Goal: Task Accomplishment & Management: Use online tool/utility

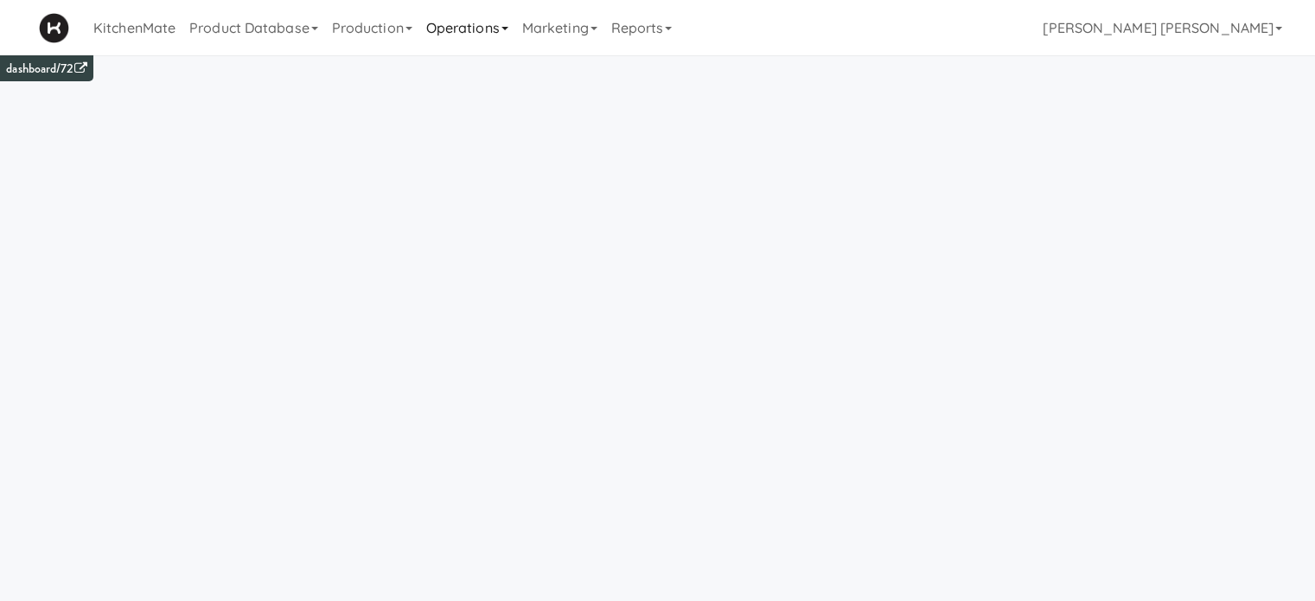
click at [468, 34] on link "Operations" at bounding box center [467, 27] width 96 height 55
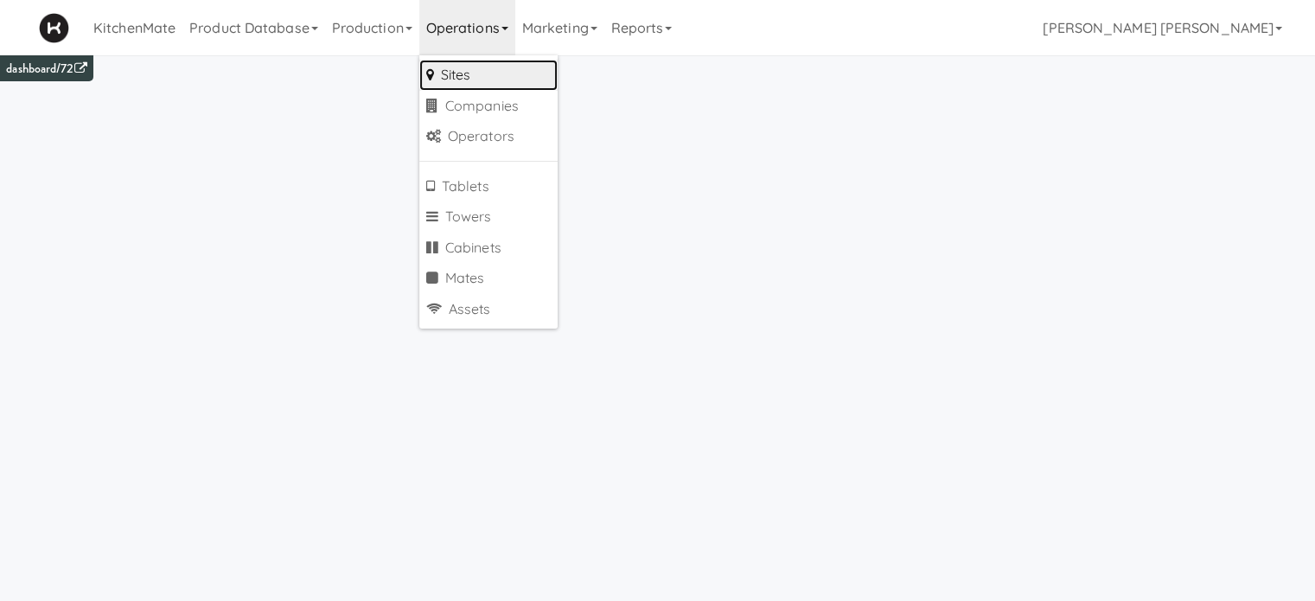
click at [469, 73] on link "Sites" at bounding box center [488, 75] width 138 height 31
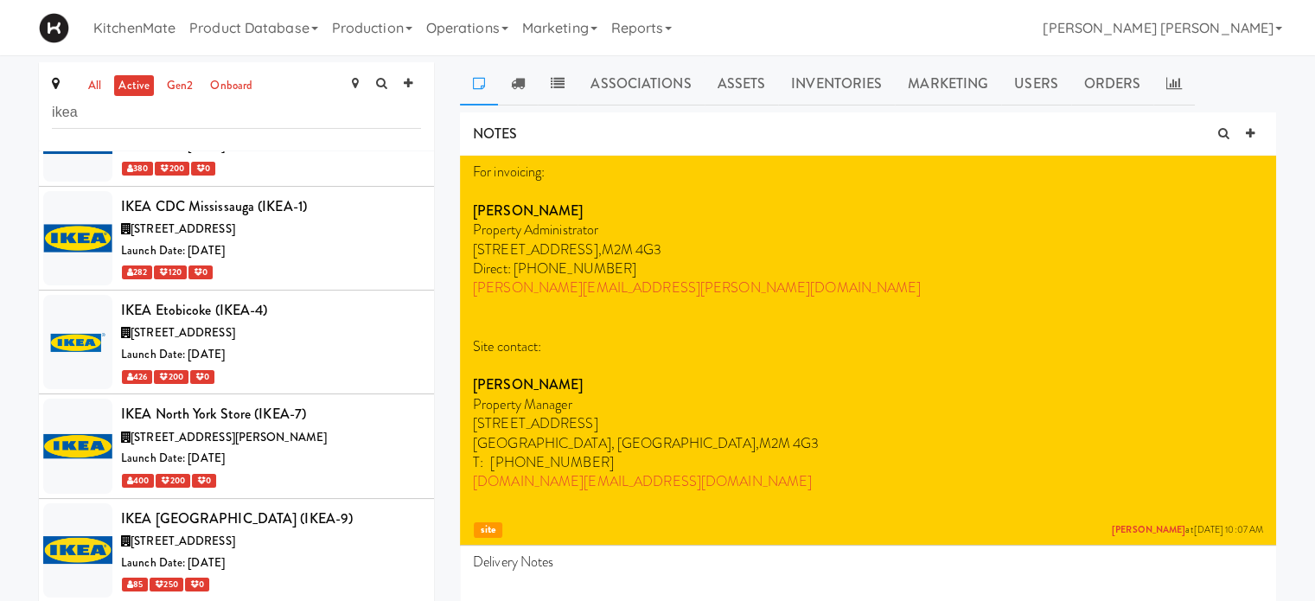
scroll to position [175, 0]
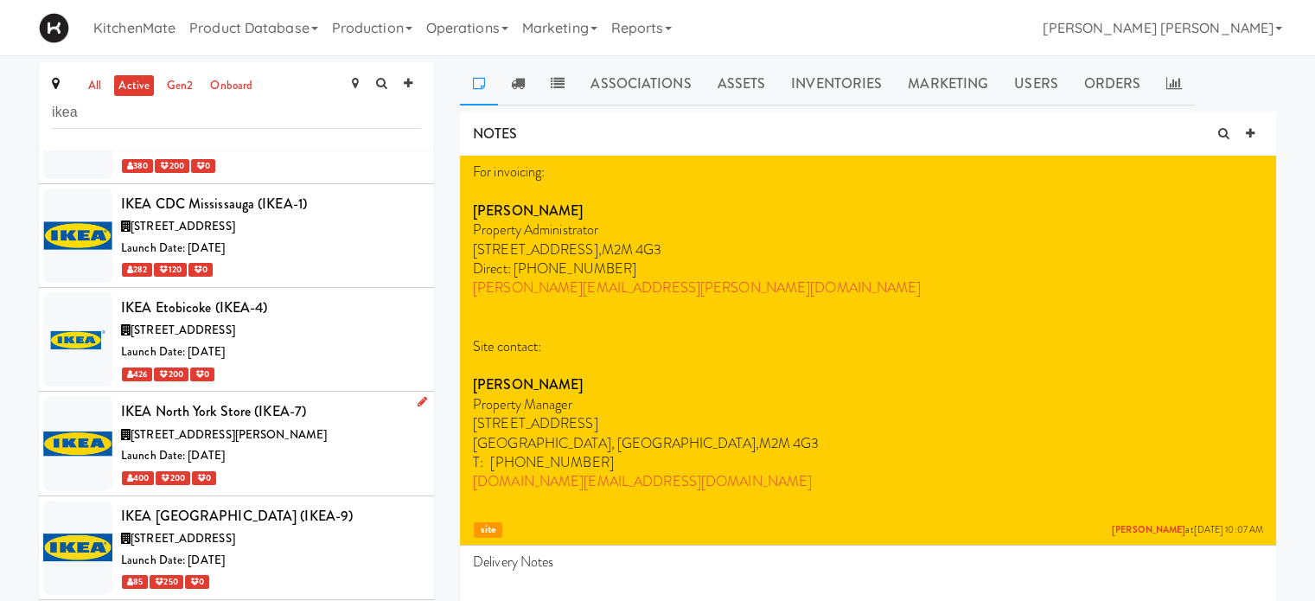
type input "ikea"
click at [417, 398] on icon at bounding box center [422, 401] width 10 height 11
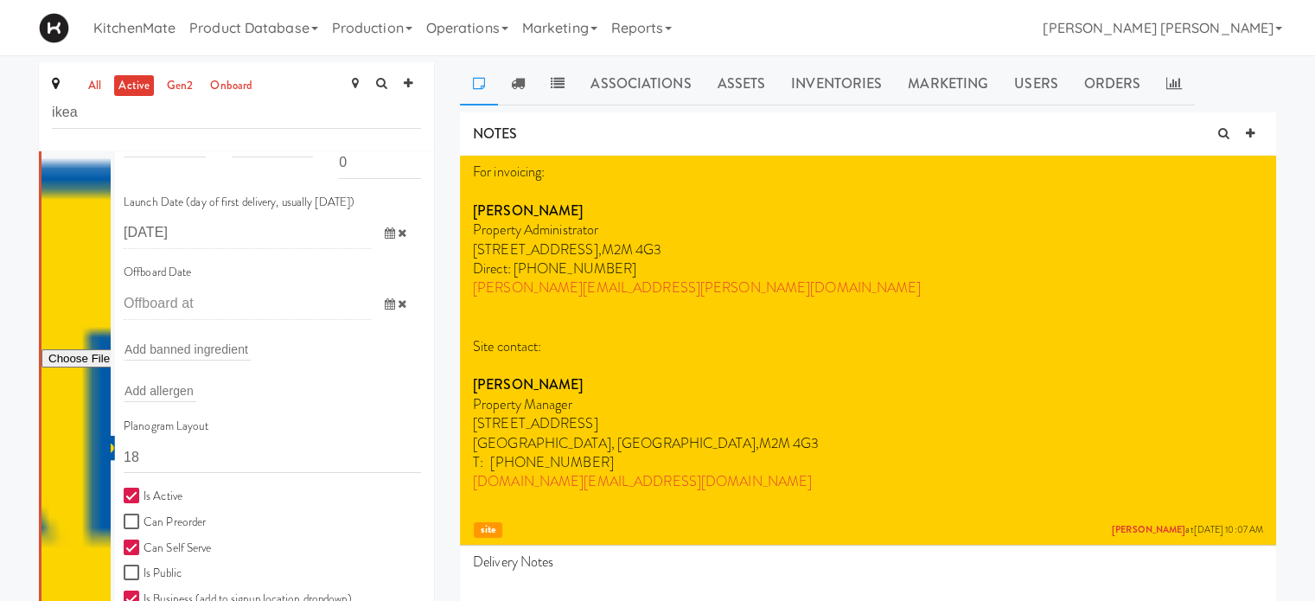
scroll to position [626, 0]
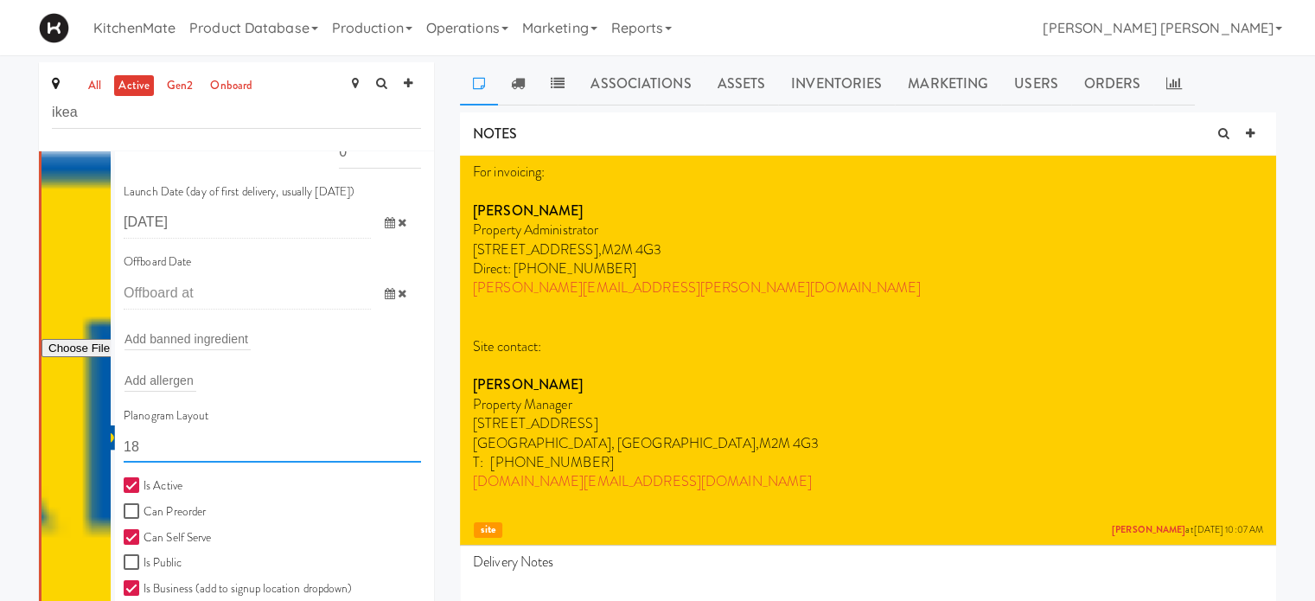
click at [257, 446] on input "18" at bounding box center [272, 446] width 297 height 32
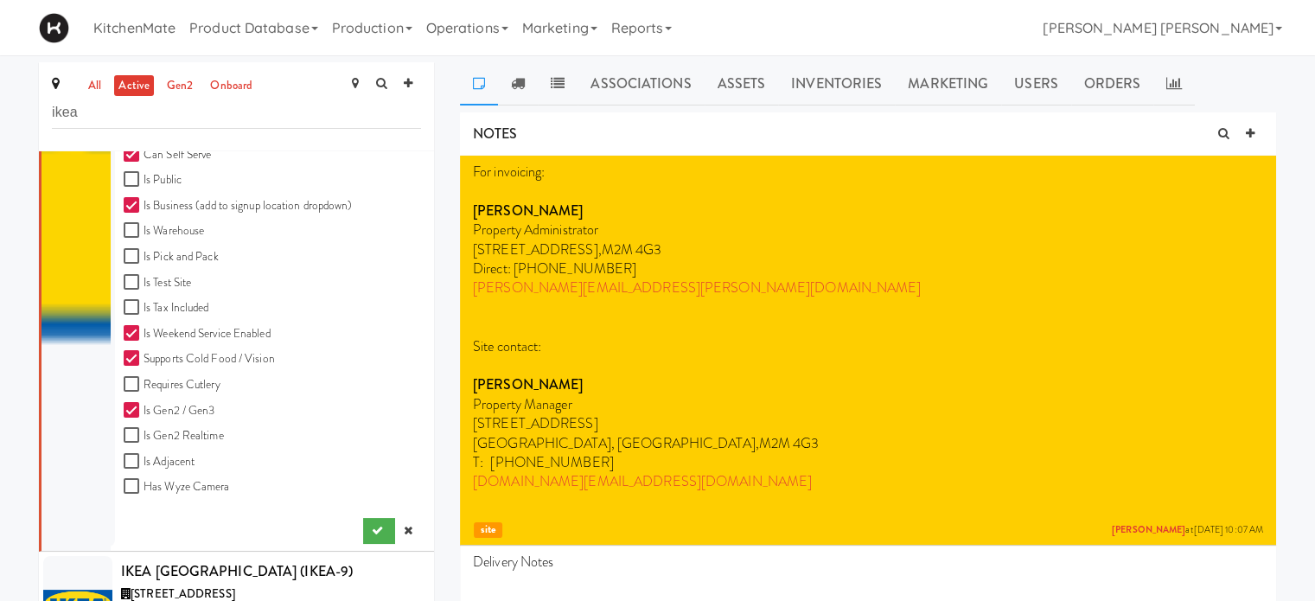
scroll to position [1011, 0]
type input "11111,11111,11111,1111,1111,11111"
click at [372, 528] on icon "submit" at bounding box center [377, 527] width 11 height 11
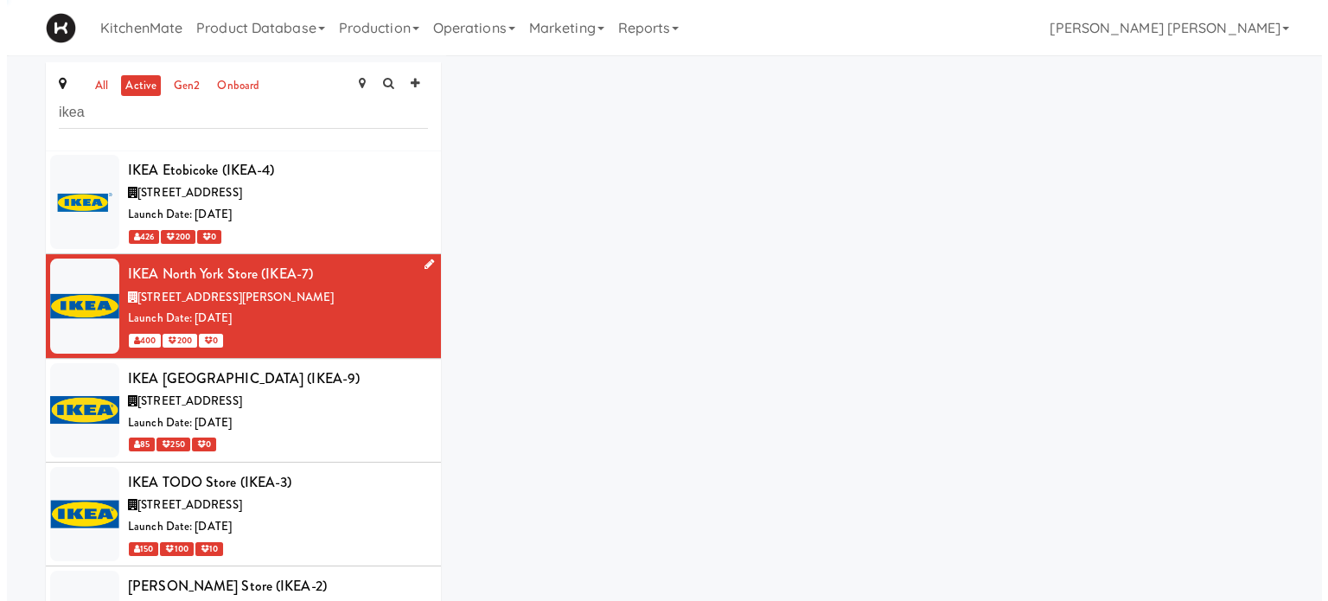
scroll to position [311, 0]
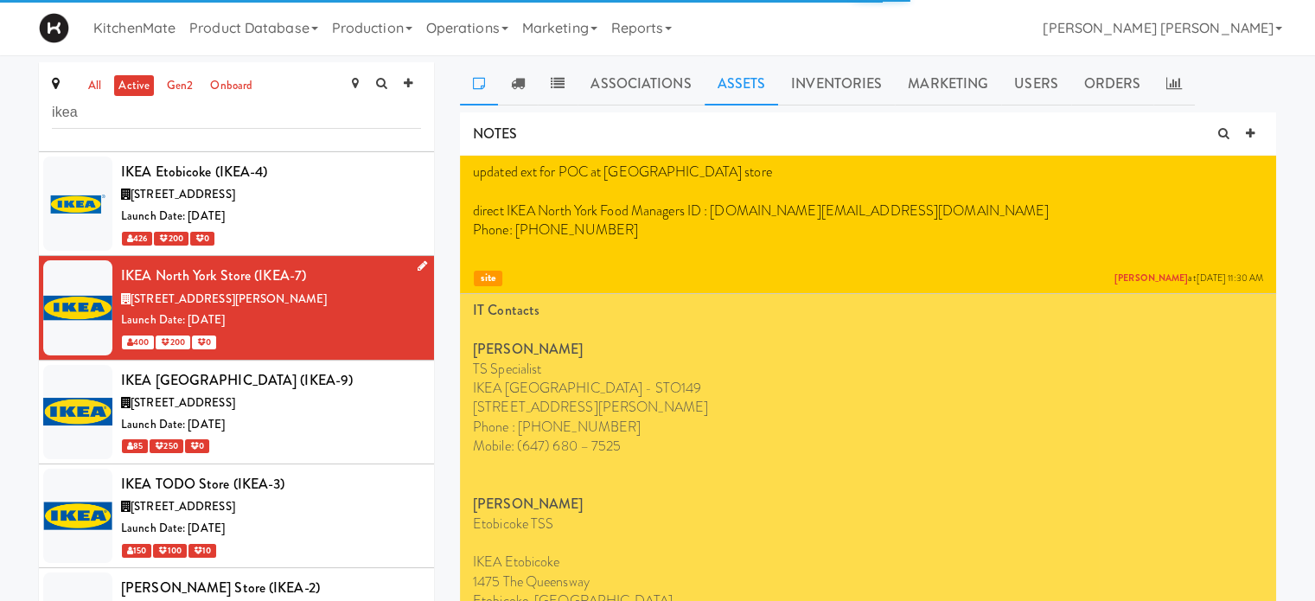
click at [723, 83] on link "Assets" at bounding box center [741, 83] width 74 height 43
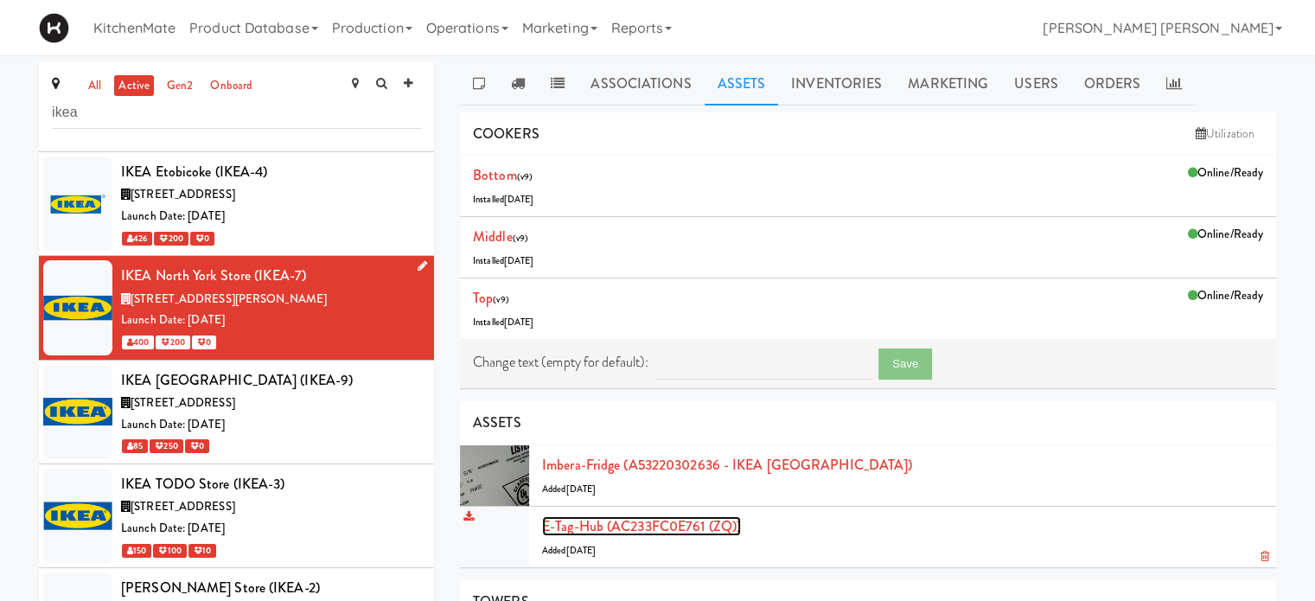
click at [615, 533] on link "E-tag-hub (AC233FC0E761 (ZQ))" at bounding box center [641, 526] width 199 height 20
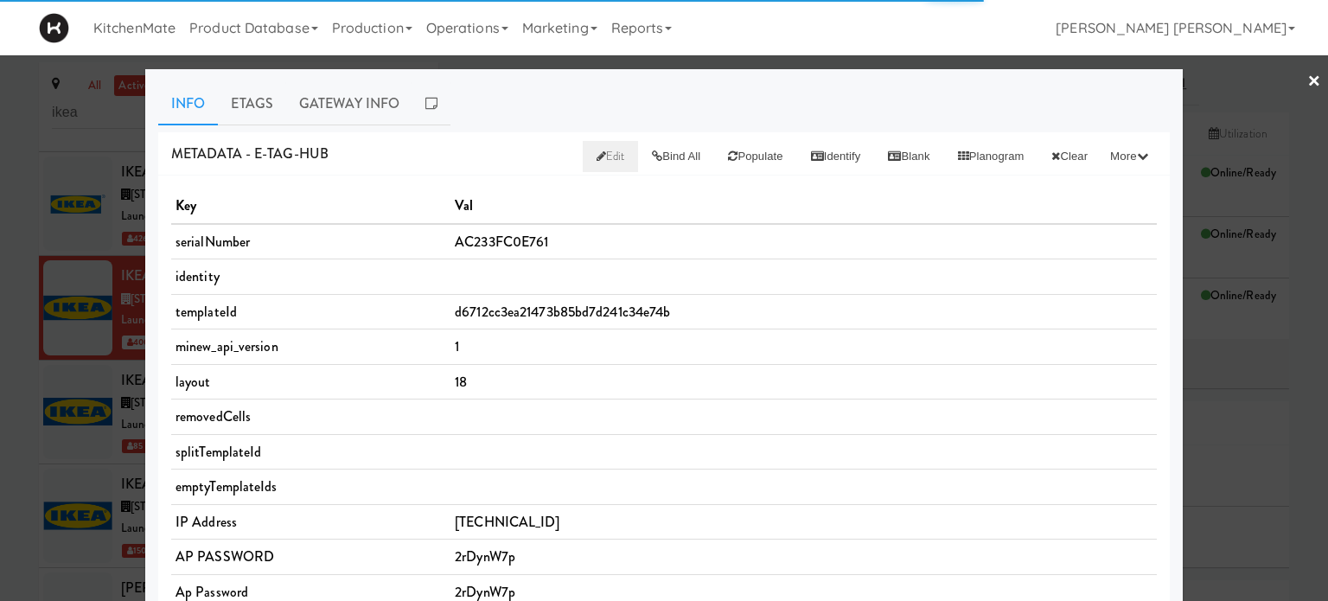
click at [596, 151] on icon at bounding box center [601, 155] width 10 height 11
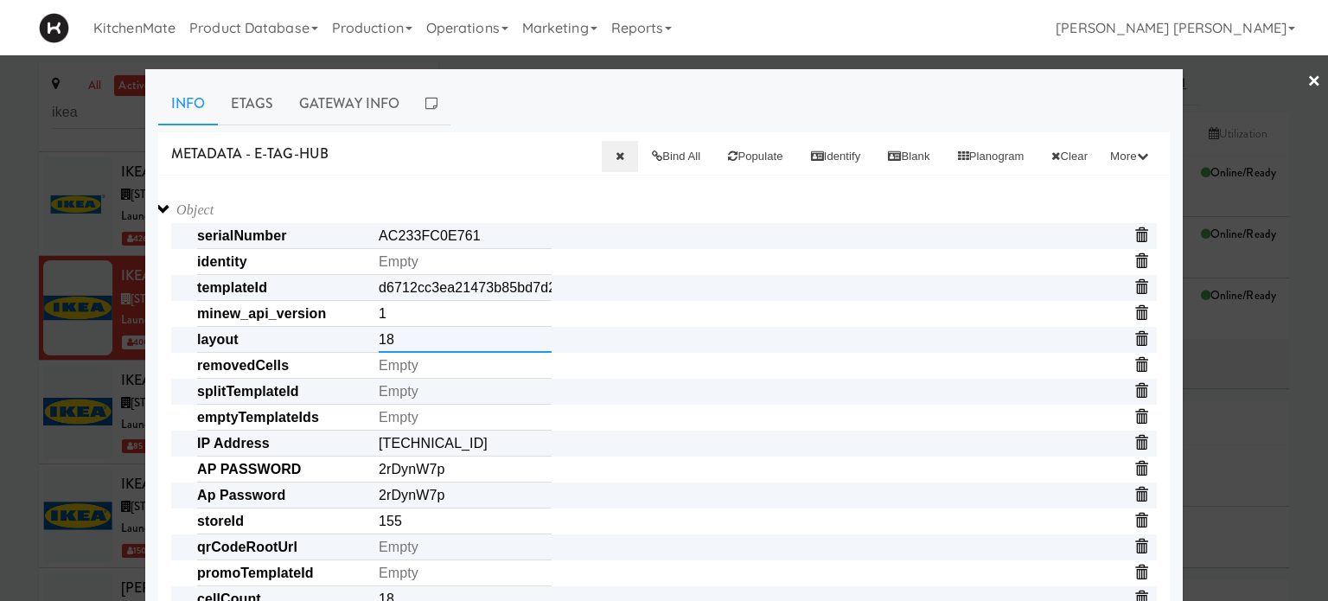
click at [419, 338] on input "18" at bounding box center [465, 340] width 173 height 26
paste input "1111,11111,11111,1111,1111,11111"
type input "11111,11111,11111,1111,1111,11111"
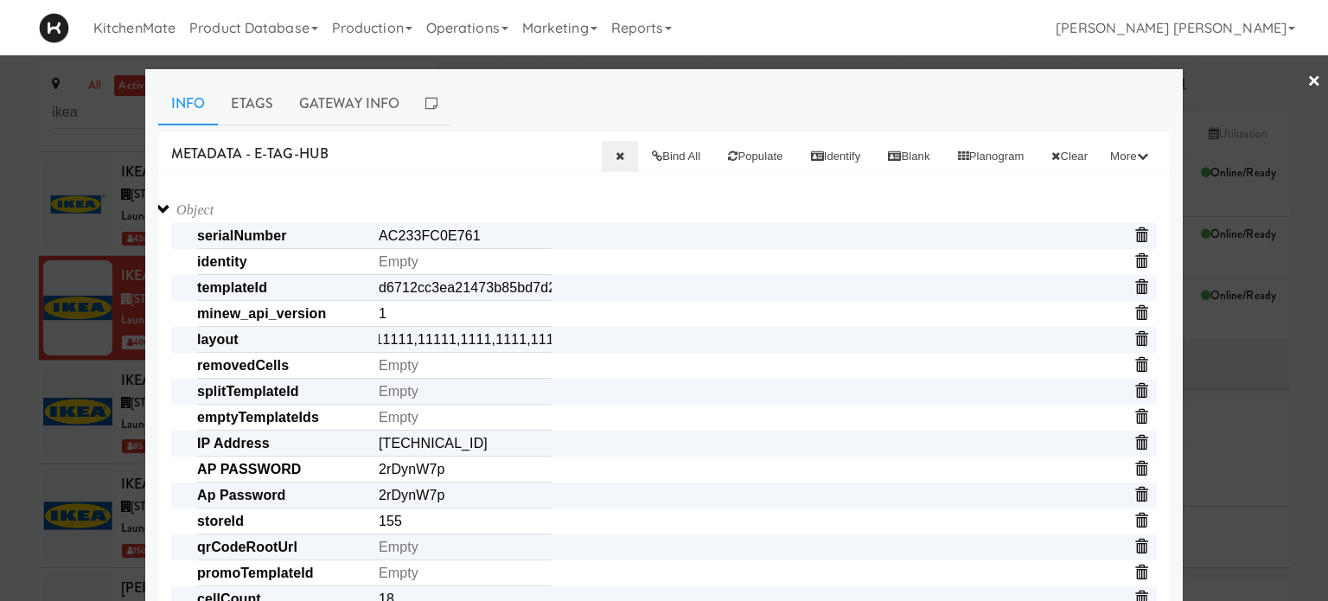
scroll to position [0, 0]
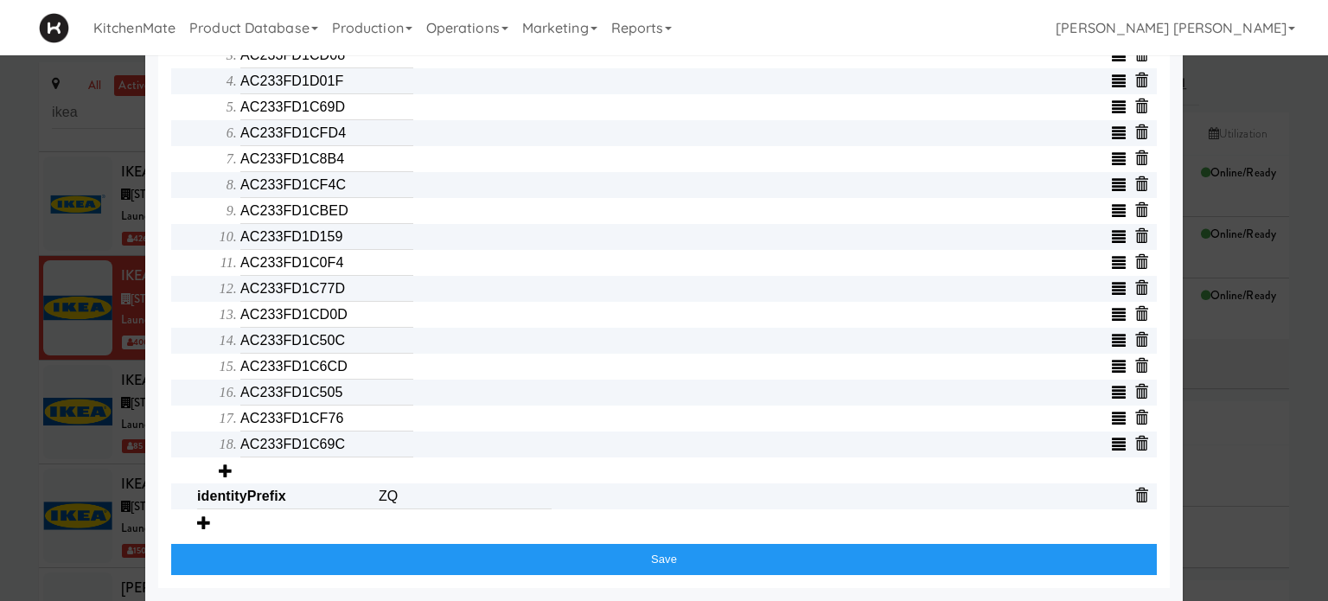
scroll to position [734, 0]
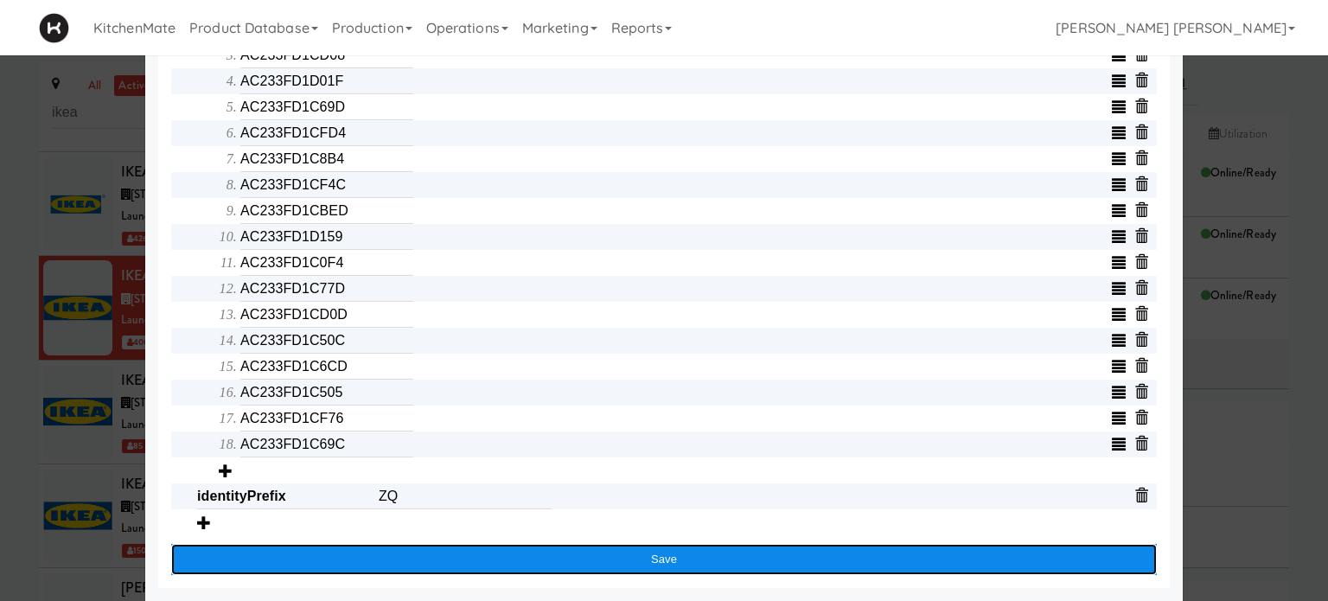
click at [499, 564] on button "Save" at bounding box center [663, 559] width 985 height 31
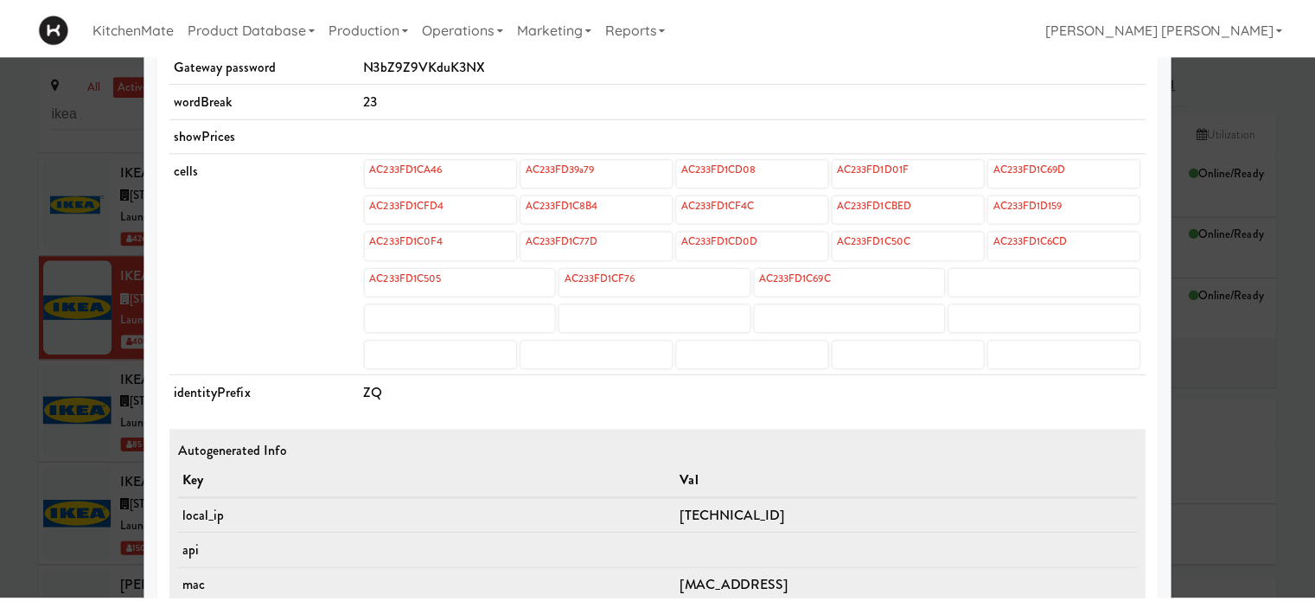
scroll to position [699, 0]
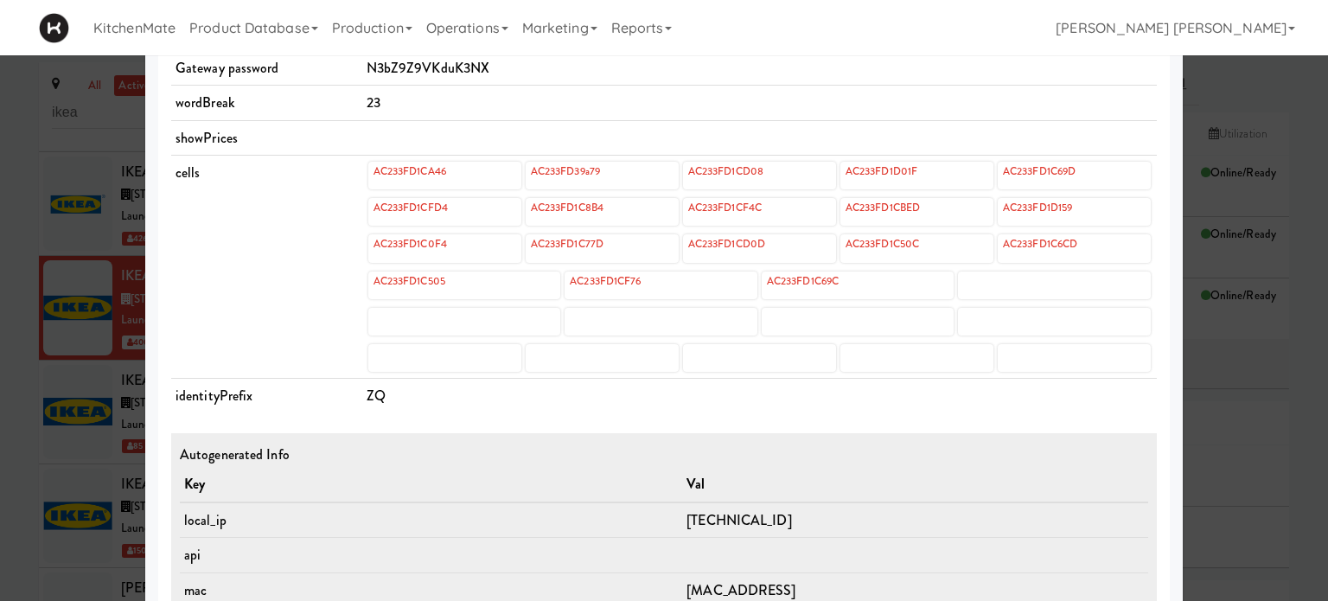
click at [0, 418] on div at bounding box center [664, 300] width 1328 height 601
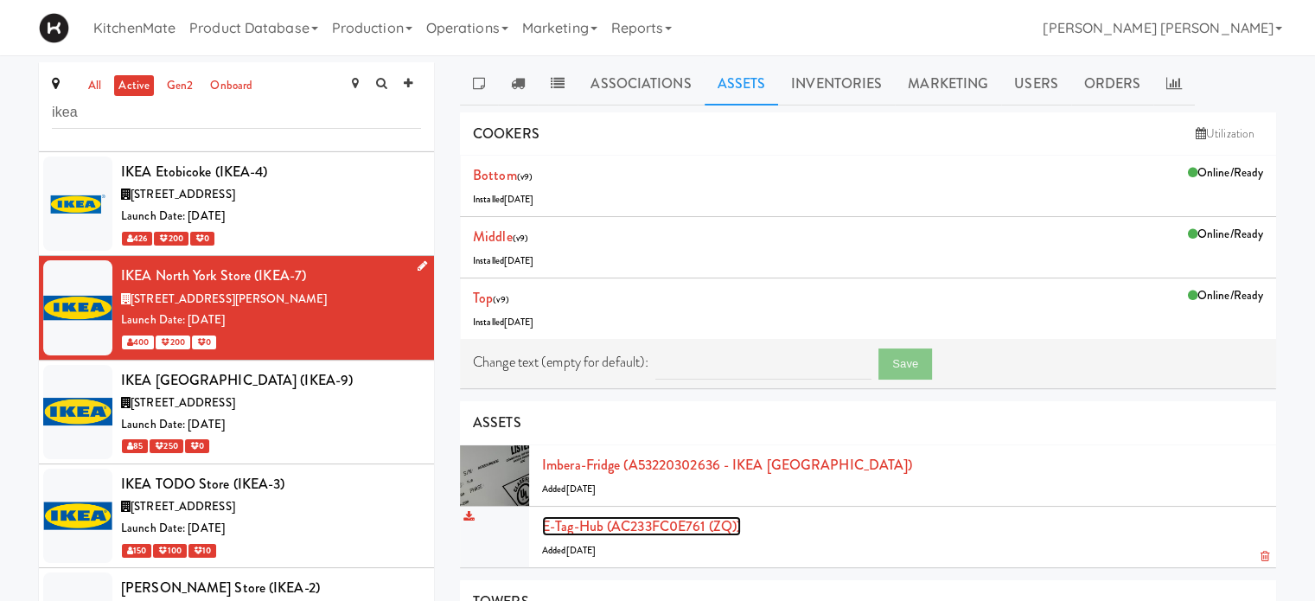
click at [607, 524] on link "E-tag-hub (AC233FC0E761 (ZQ))" at bounding box center [641, 526] width 199 height 20
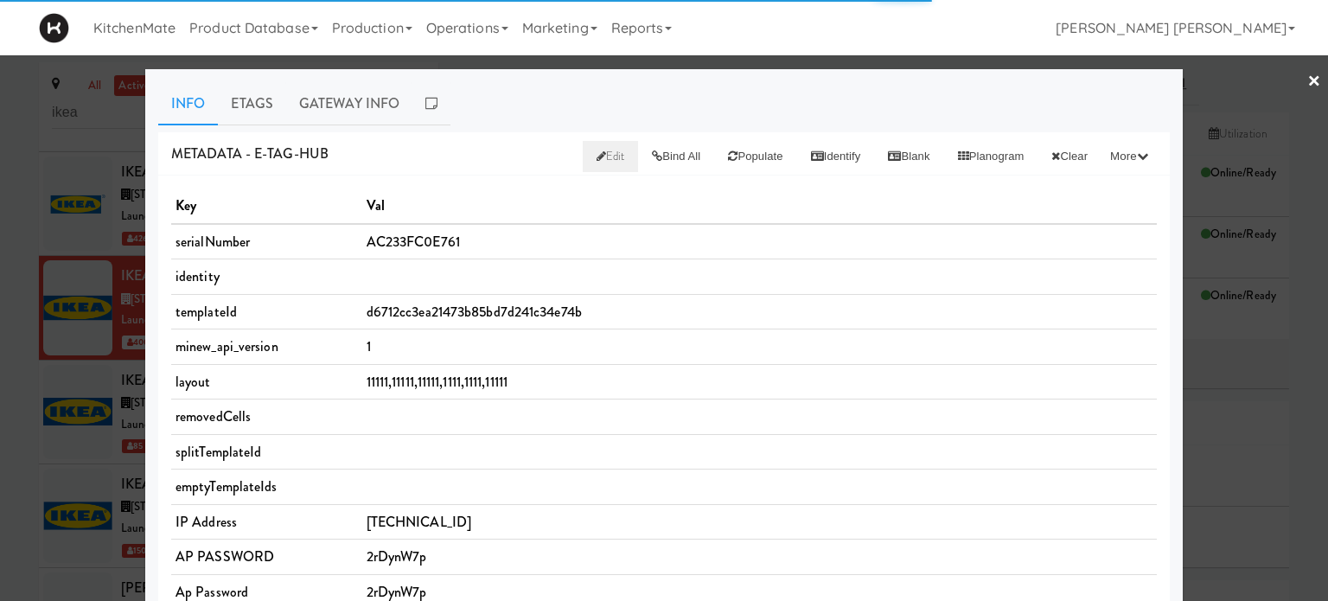
click at [596, 155] on span "Edit" at bounding box center [610, 156] width 29 height 16
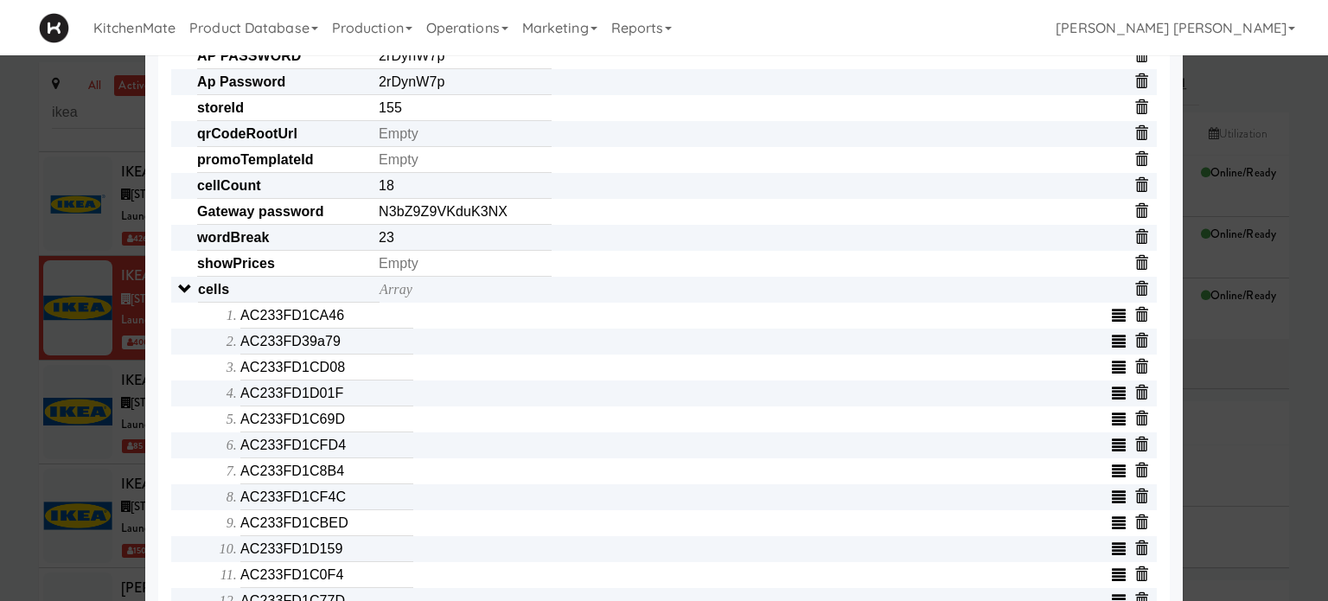
scroll to position [415, 0]
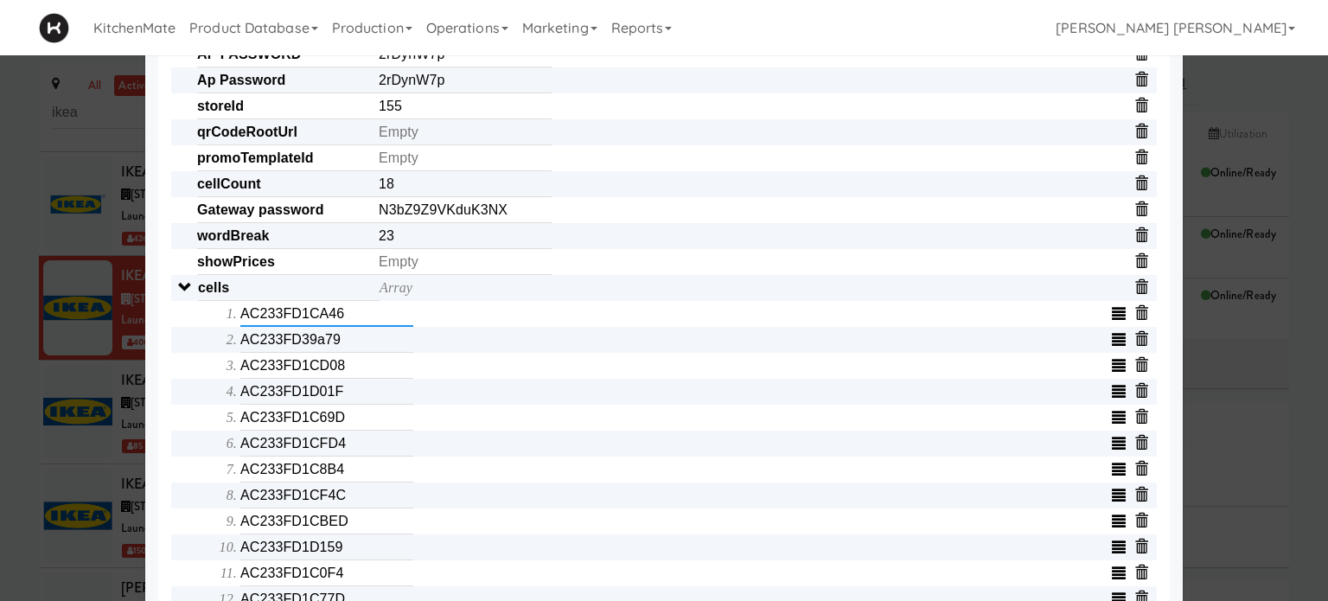
click at [350, 324] on input "AC233FD1CA46" at bounding box center [326, 314] width 173 height 26
click at [352, 346] on input "AC233FD39a79" at bounding box center [326, 340] width 173 height 26
click at [352, 346] on input "text" at bounding box center [326, 340] width 173 height 26
click at [341, 376] on input "AC233FD1CD08" at bounding box center [326, 366] width 173 height 26
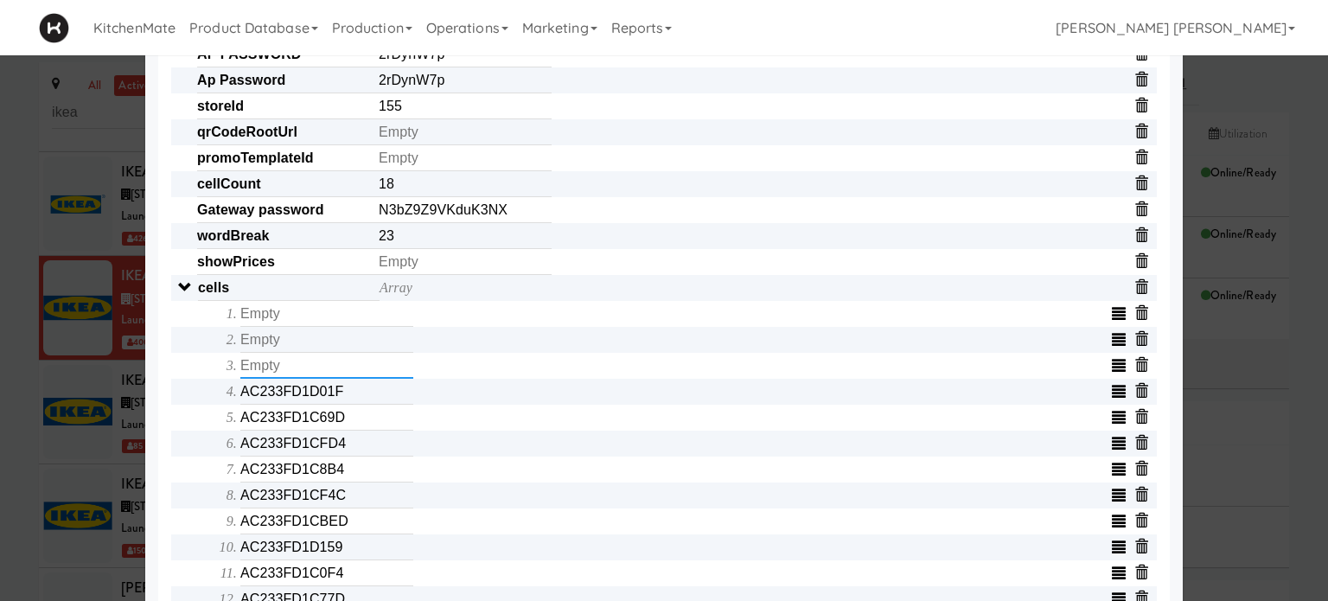
click at [341, 376] on input "text" at bounding box center [326, 366] width 173 height 26
click at [342, 402] on input "AC233FD1D01F" at bounding box center [326, 392] width 173 height 26
click at [342, 402] on input "text" at bounding box center [326, 392] width 173 height 26
click at [345, 420] on input "AC233FD1C69D" at bounding box center [326, 418] width 173 height 26
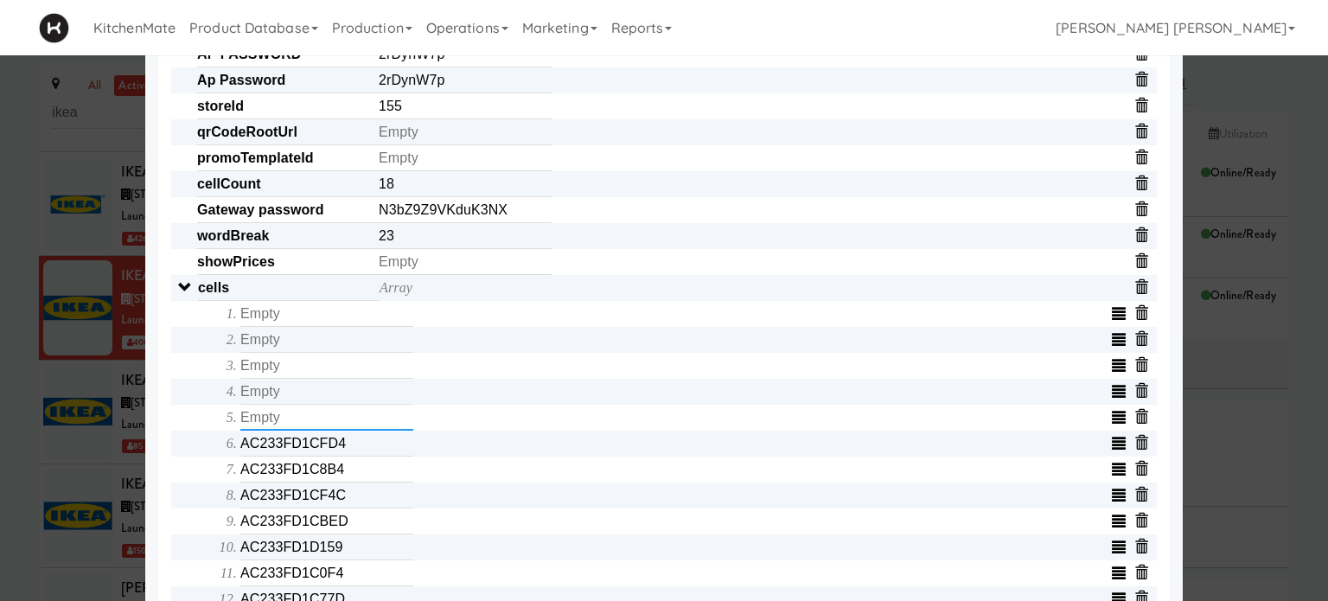
click at [345, 420] on input "text" at bounding box center [326, 418] width 173 height 26
click at [340, 450] on input "AC233FD1CFD4" at bounding box center [326, 443] width 173 height 26
click at [340, 450] on input "text" at bounding box center [326, 443] width 173 height 26
click at [349, 473] on input "AC233FD1C8B4" at bounding box center [326, 469] width 173 height 26
click at [349, 473] on input "text" at bounding box center [326, 469] width 173 height 26
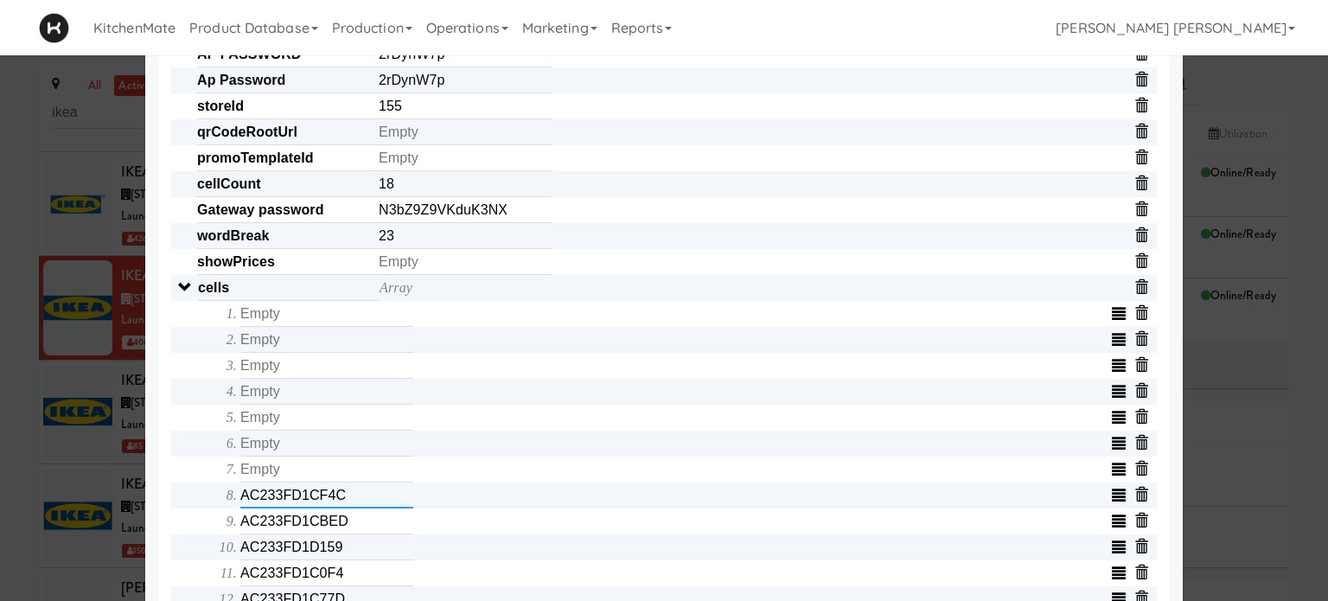
click at [353, 503] on input "AC233FD1CF4C" at bounding box center [326, 495] width 173 height 26
click at [353, 503] on input "text" at bounding box center [326, 495] width 173 height 26
click at [348, 525] on input "AC233FD1CBED" at bounding box center [326, 521] width 173 height 26
click at [348, 525] on input "text" at bounding box center [326, 521] width 173 height 26
click at [351, 560] on input "AC233FD1D159" at bounding box center [326, 547] width 173 height 26
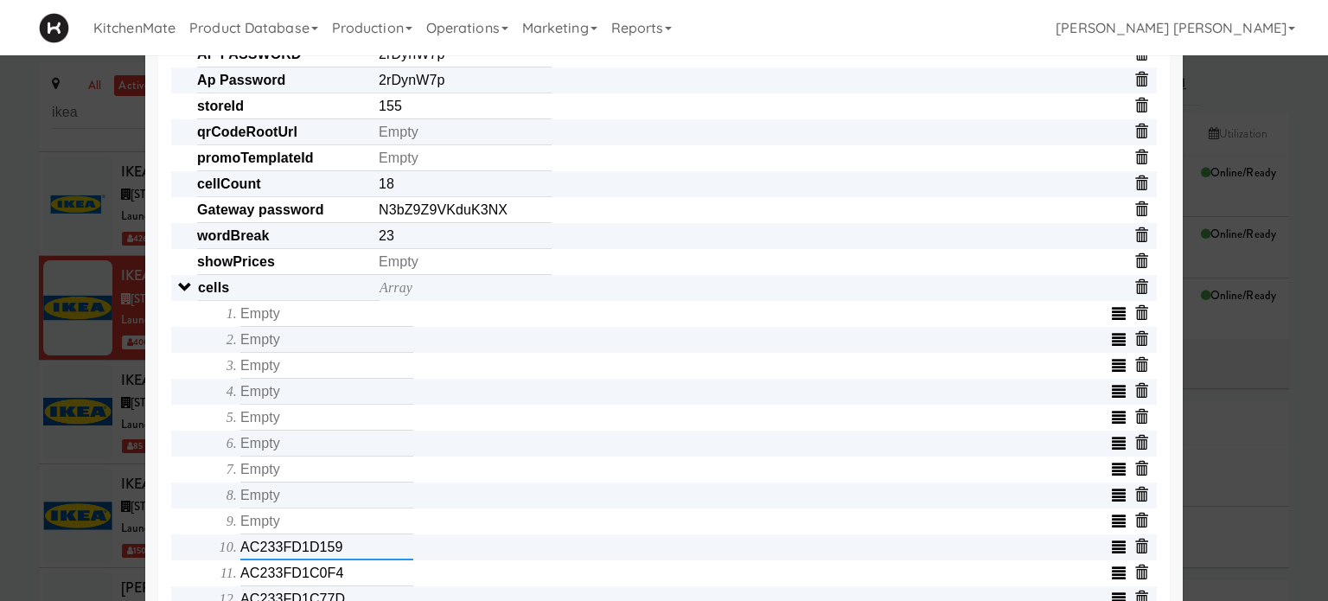
type input "AC233FD1D15"
click at [351, 560] on input "AC233FD1D15" at bounding box center [326, 547] width 173 height 26
click at [353, 583] on input "AC233FD1C0F4" at bounding box center [326, 573] width 173 height 26
click at [353, 583] on input "text" at bounding box center [326, 573] width 173 height 26
click at [171, 502] on div "Object serialNumber AC233FC0E761 identity templateId d6712cc3ea21473b85bd7d241c…" at bounding box center [663, 443] width 985 height 1322
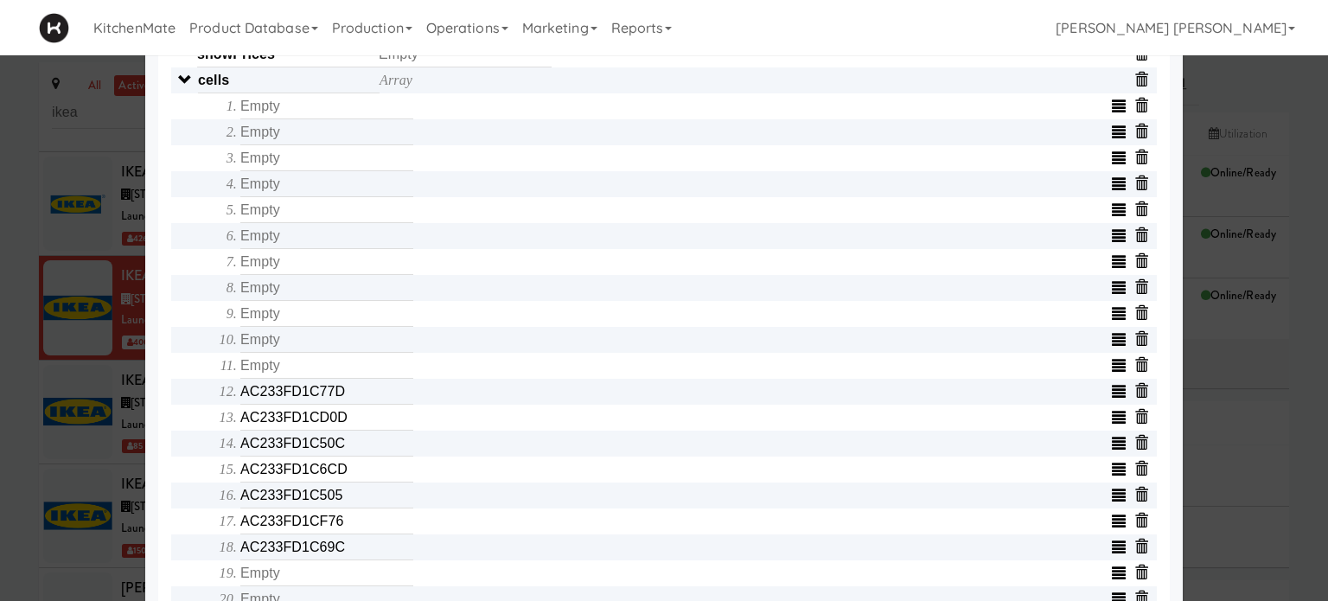
scroll to position [657, 0]
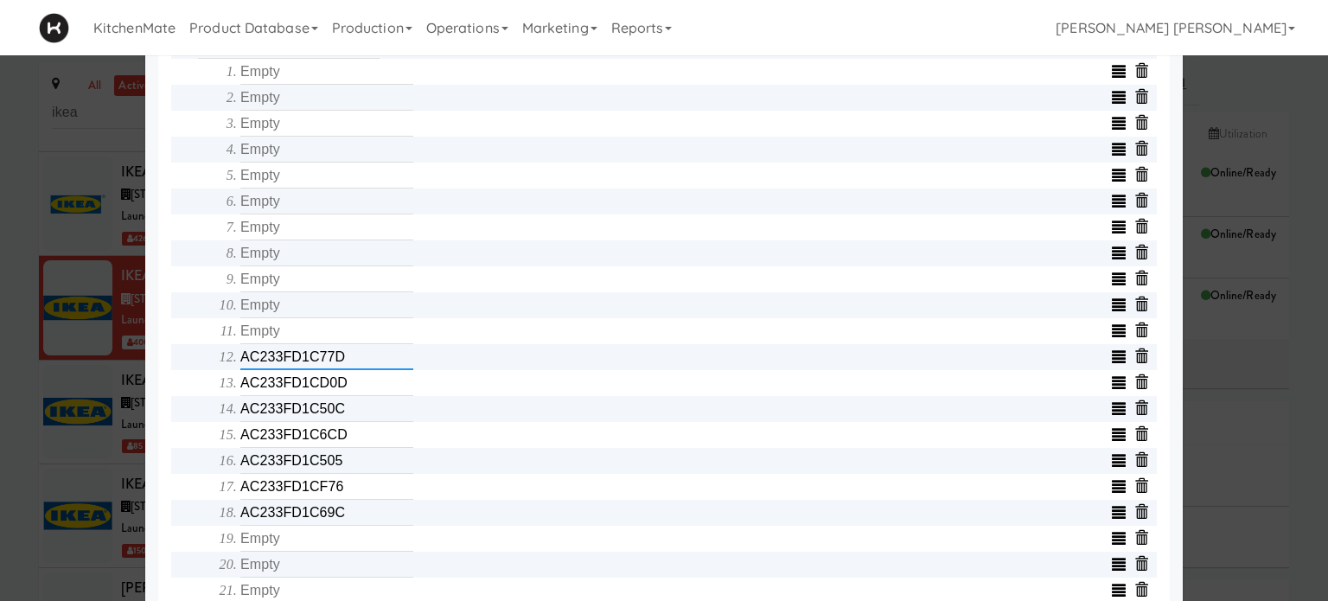
click at [371, 362] on input "AC233FD1C77D" at bounding box center [326, 357] width 173 height 26
click at [371, 362] on input "text" at bounding box center [326, 357] width 173 height 26
click at [368, 389] on input "AC233FD1CD0D" at bounding box center [326, 383] width 173 height 26
click at [368, 389] on input "text" at bounding box center [326, 383] width 173 height 26
click at [371, 417] on input "AC233FD1C50C" at bounding box center [326, 409] width 173 height 26
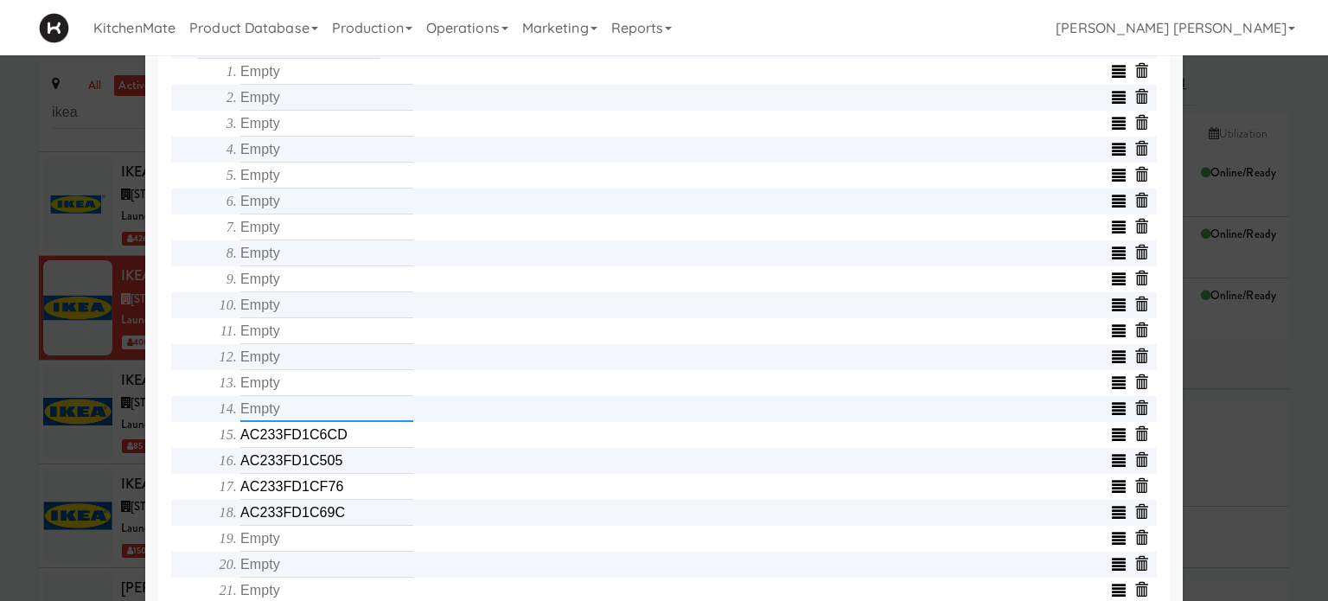
click at [371, 417] on input "text" at bounding box center [326, 409] width 173 height 26
click at [370, 442] on input "AC233FD1C6CD" at bounding box center [326, 435] width 173 height 26
type input "AC233FD1C6C"
click at [370, 442] on input "AC233FD1C6C" at bounding box center [326, 435] width 173 height 26
click at [357, 471] on input "AC233FD1C505" at bounding box center [326, 461] width 173 height 26
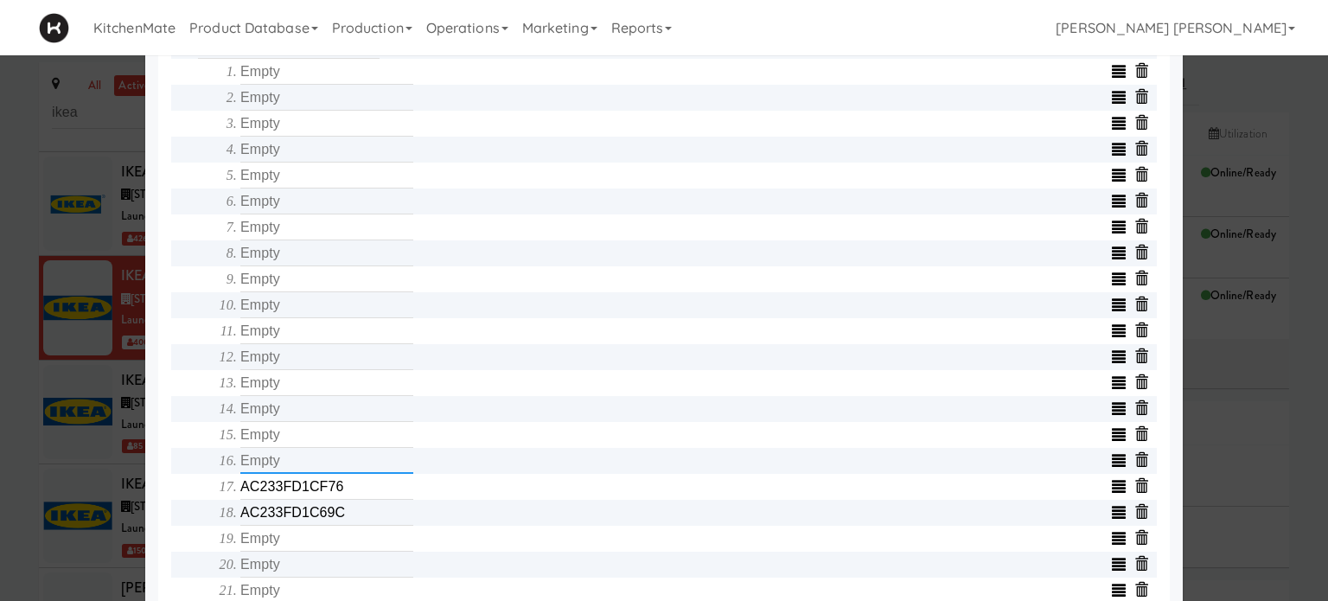
click at [357, 471] on input "text" at bounding box center [326, 461] width 173 height 26
click at [353, 494] on input "AC233FD1CF76" at bounding box center [326, 487] width 173 height 26
click at [353, 494] on input "text" at bounding box center [326, 487] width 173 height 26
click at [353, 524] on input "AC233FD1C69C" at bounding box center [326, 513] width 173 height 26
click at [353, 524] on input "text" at bounding box center [326, 513] width 173 height 26
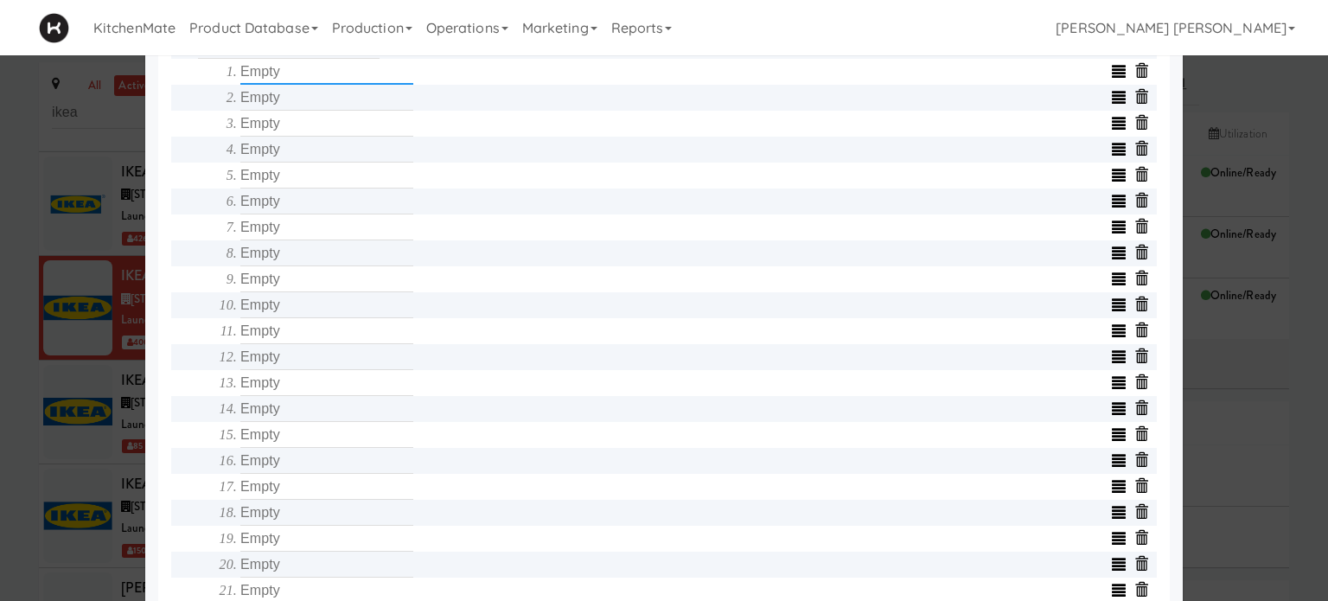
click at [292, 85] on input "text" at bounding box center [326, 72] width 173 height 26
type input "AC233FD1C69D"
click at [287, 111] on input "text" at bounding box center [326, 98] width 173 height 26
type input "AC233FD1C8B4"
click at [290, 127] on input "text" at bounding box center [326, 124] width 173 height 26
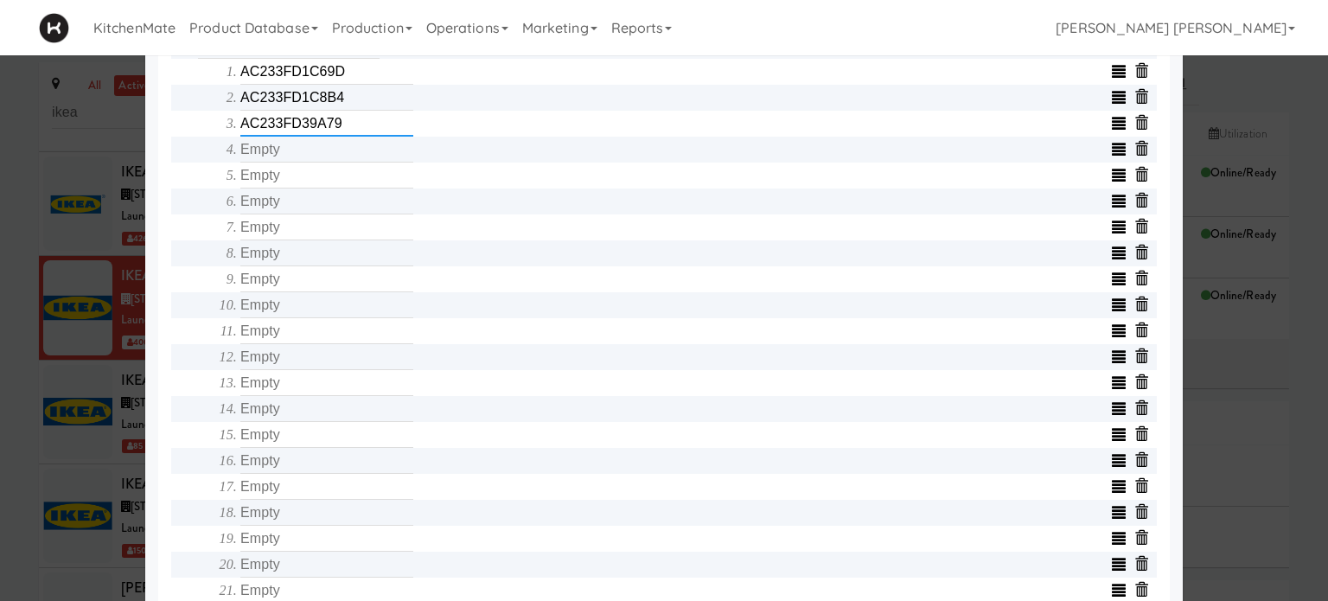
type input "AC233FD39A79"
click at [294, 150] on input "text" at bounding box center [326, 150] width 173 height 26
type input "AC233FD1CA46"
click at [294, 183] on input "text" at bounding box center [326, 175] width 173 height 26
type input "AC233FD1CF76"
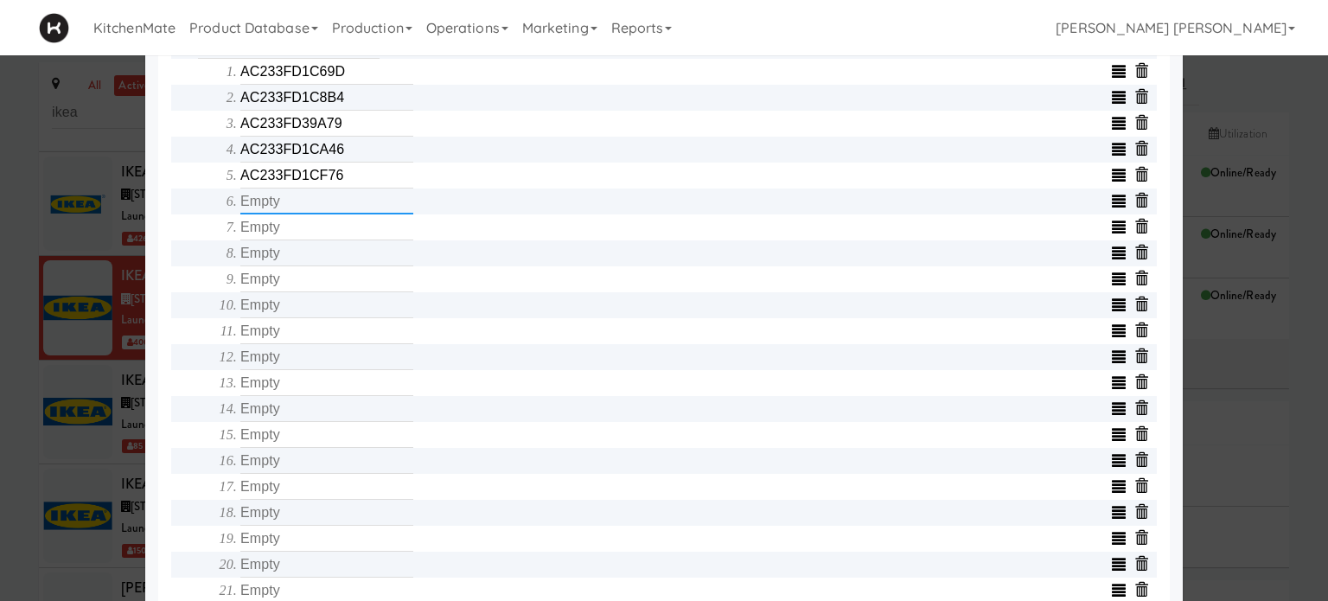
click at [297, 213] on input "text" at bounding box center [326, 201] width 173 height 26
type input "AC233FD1C6CD"
click at [296, 234] on input "text" at bounding box center [326, 227] width 173 height 26
type input "AC233FD1C50C"
click at [296, 262] on input "text" at bounding box center [326, 253] width 173 height 26
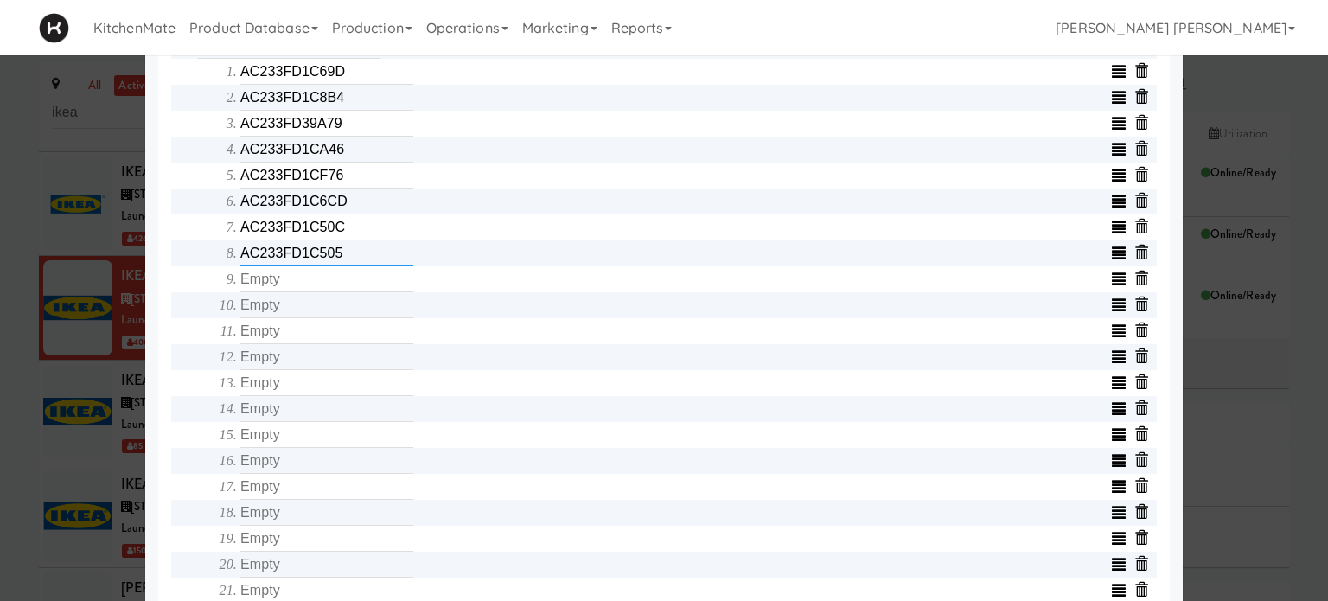
type input "AC233FD1C505"
click at [297, 288] on input "text" at bounding box center [326, 279] width 173 height 26
type input "AC233FD1C0F4"
click at [301, 315] on input "text" at bounding box center [326, 305] width 173 height 26
type input "AC233FD1CFD4"
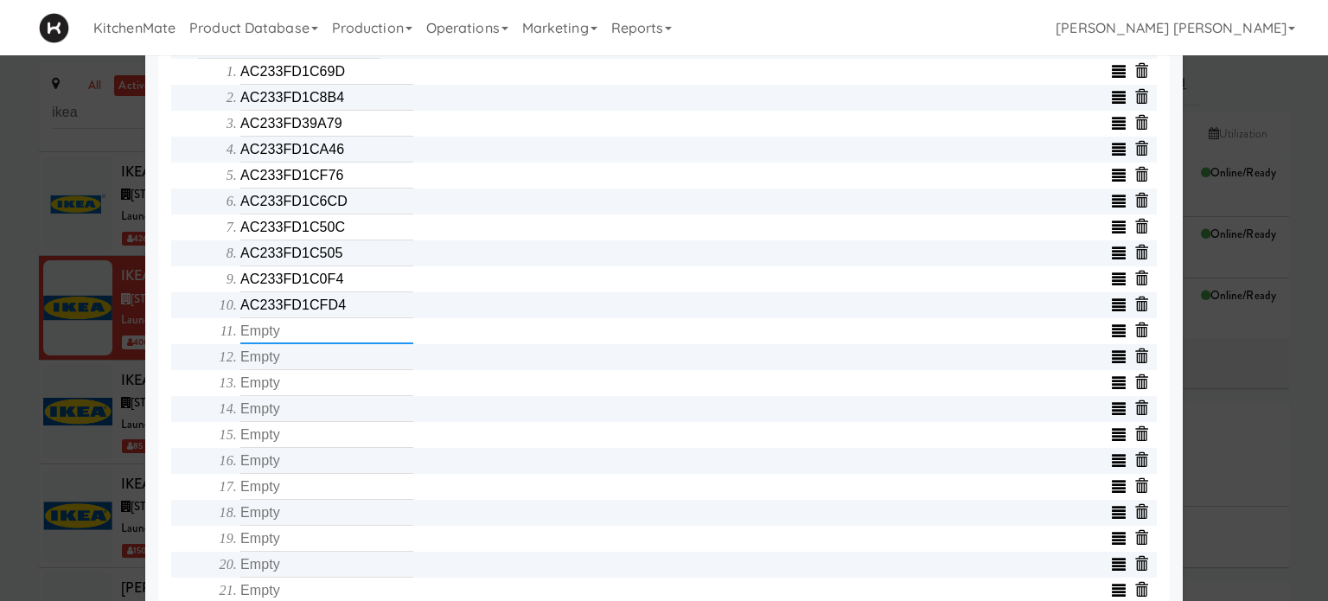
click at [299, 344] on input "text" at bounding box center [326, 331] width 173 height 26
type input "AC233FD1D159"
click at [298, 362] on input "text" at bounding box center [326, 357] width 173 height 26
type input "AC233FD39922"
click at [300, 392] on input "text" at bounding box center [326, 383] width 173 height 26
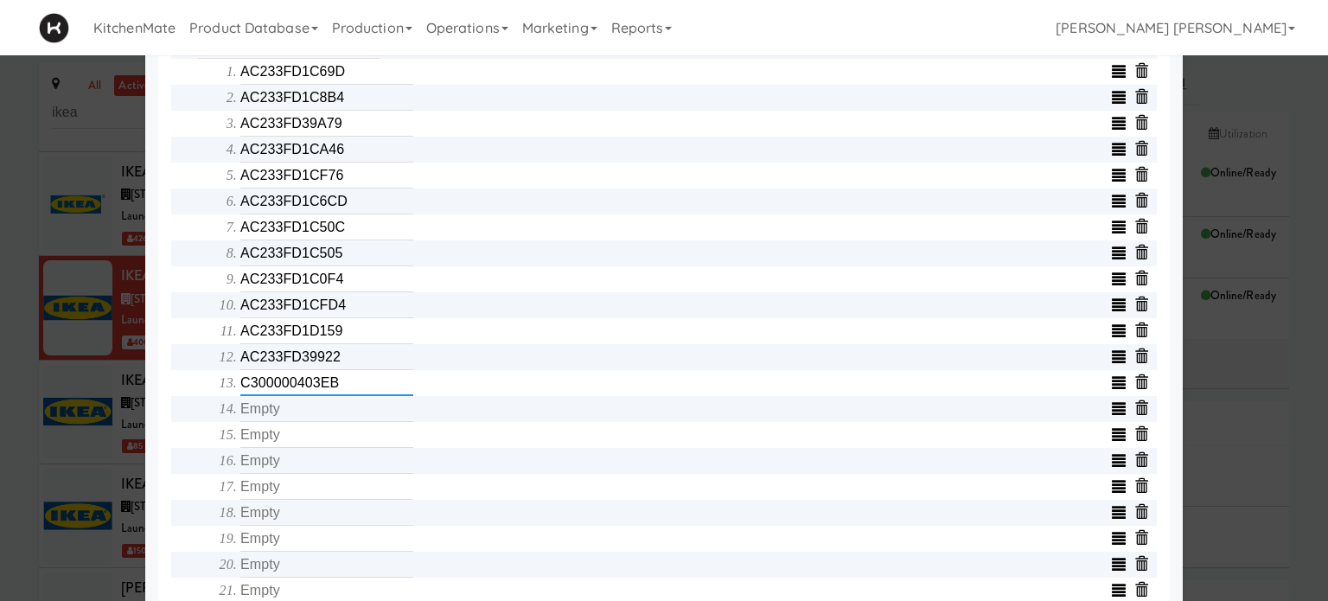
type input "C300000403EB"
click at [300, 422] on input "text" at bounding box center [326, 409] width 173 height 26
type input "AC233FD39959"
click at [299, 444] on input "text" at bounding box center [326, 435] width 173 height 26
type input "AC233FD398D9"
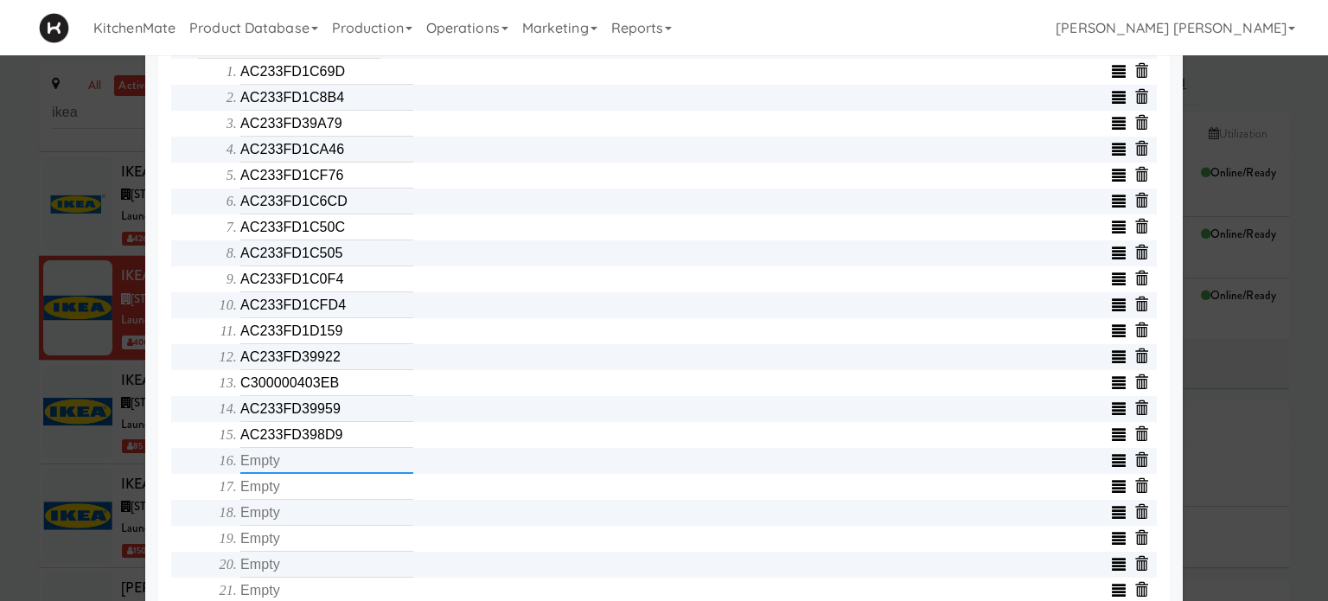
click at [290, 462] on input "text" at bounding box center [326, 461] width 173 height 26
type input "AC233FD39920"
click at [292, 497] on input "text" at bounding box center [326, 487] width 173 height 26
type input "AC233FD398E3"
click at [292, 518] on input "text" at bounding box center [326, 513] width 173 height 26
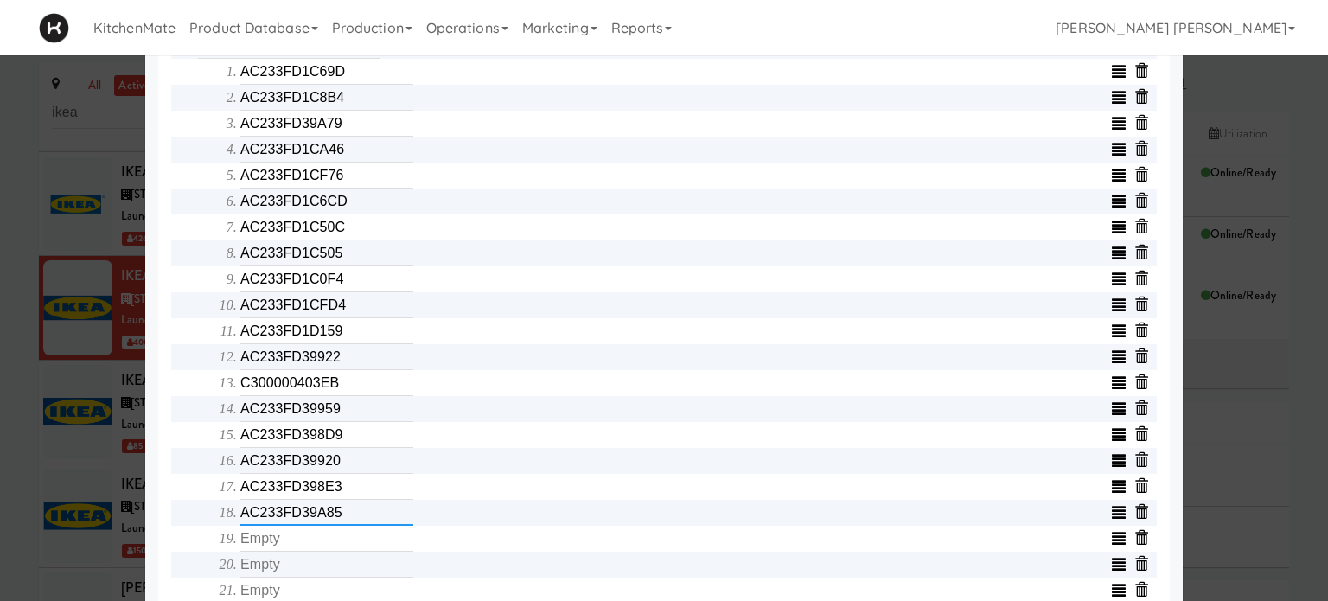
type input "AC233FD39A85"
click at [294, 551] on input "text" at bounding box center [326, 539] width 173 height 26
type input "AC233FD39956"
click at [171, 531] on div "Object serialNumber AC233FC0E761 identity templateId d6712cc3ea21473b85bd7d241c…" at bounding box center [663, 201] width 985 height 1322
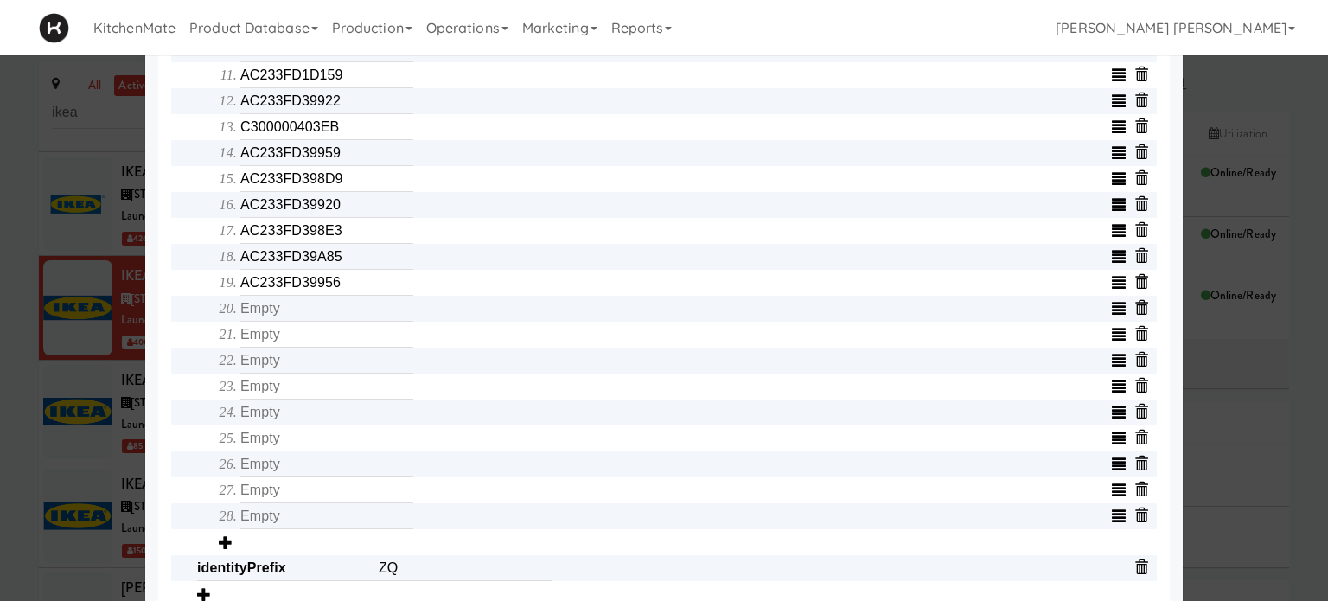
scroll to position [933, 0]
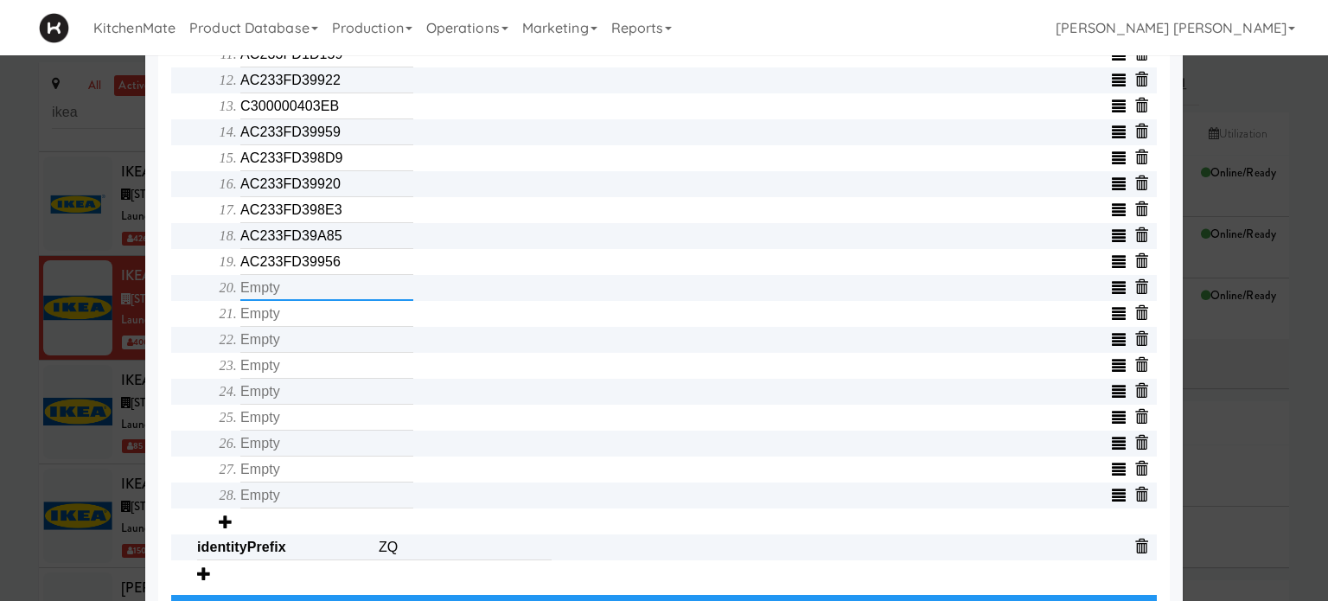
click at [259, 286] on input "text" at bounding box center [326, 288] width 173 height 26
type input "AC233FD39933"
click at [253, 323] on input "text" at bounding box center [326, 314] width 173 height 26
type input "AC233FD39987"
click at [255, 349] on input "text" at bounding box center [326, 340] width 173 height 26
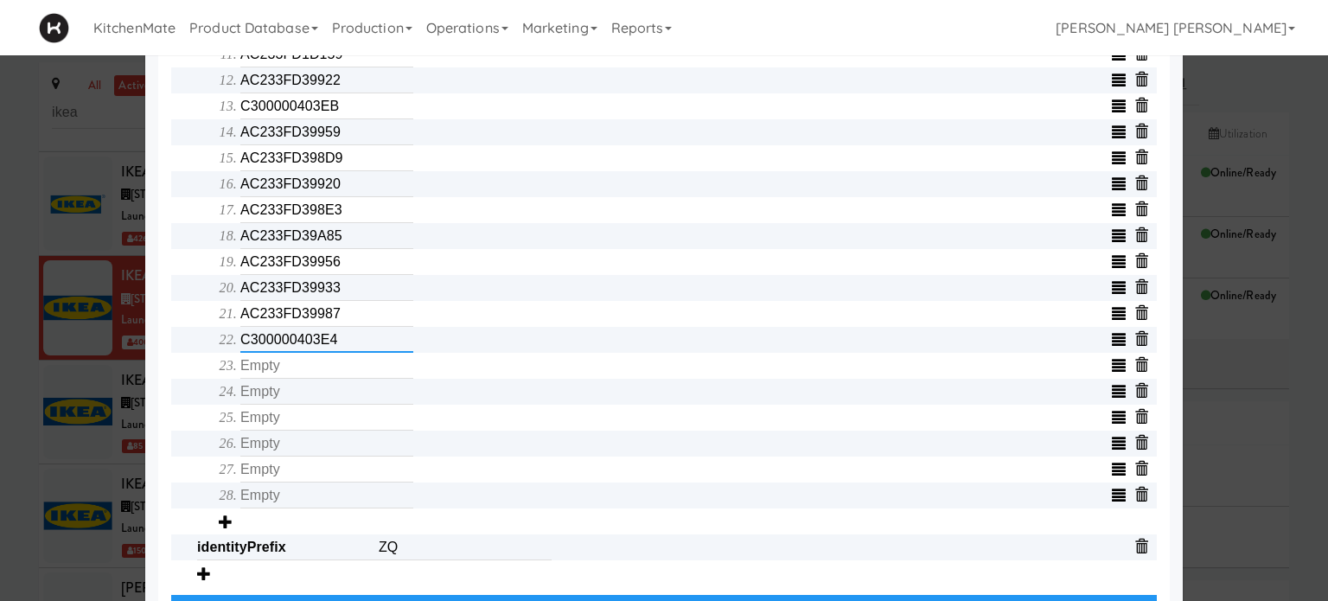
type input "C300000403E4"
click at [258, 377] on input "text" at bounding box center [326, 366] width 173 height 26
type input "C300000403A6"
click at [257, 399] on input "text" at bounding box center [326, 392] width 173 height 26
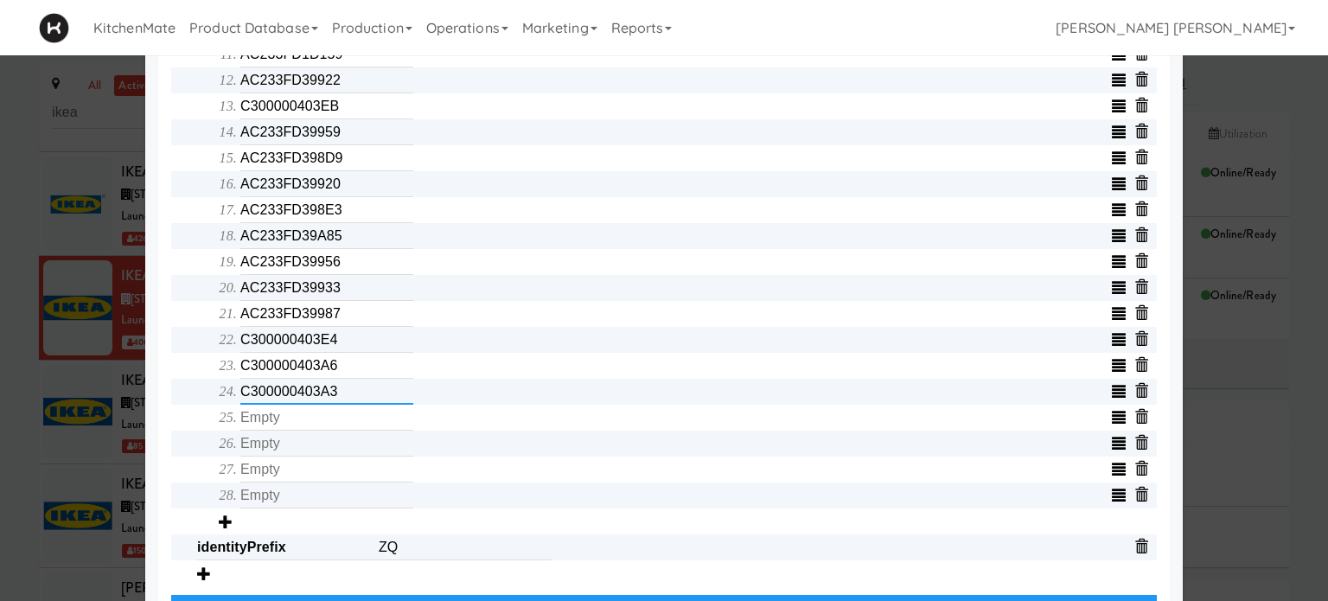
type input "C300000403A3"
click at [258, 428] on input "text" at bounding box center [326, 418] width 173 height 26
type input "C3000004035D"
click at [263, 448] on input "text" at bounding box center [326, 443] width 173 height 26
type input "AC233FD39964"
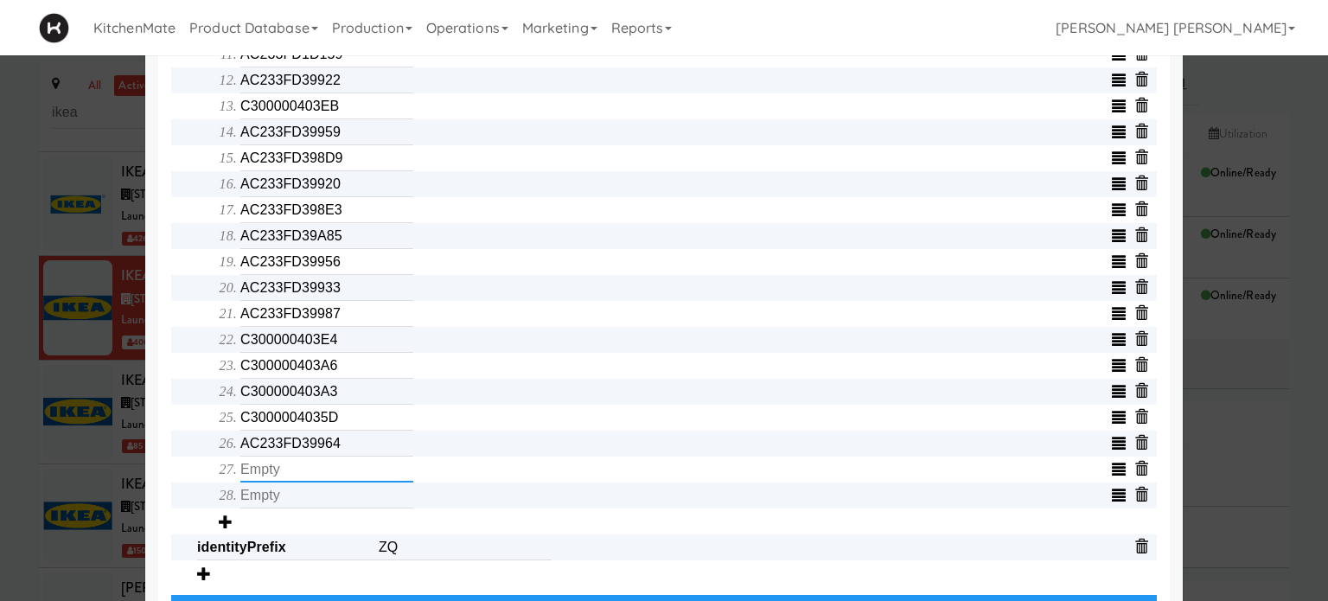
click at [264, 481] on input "text" at bounding box center [326, 469] width 173 height 26
type input "AC233FD39846"
click at [270, 508] on input "text" at bounding box center [326, 495] width 173 height 26
type input """
type input "C300000403DB"
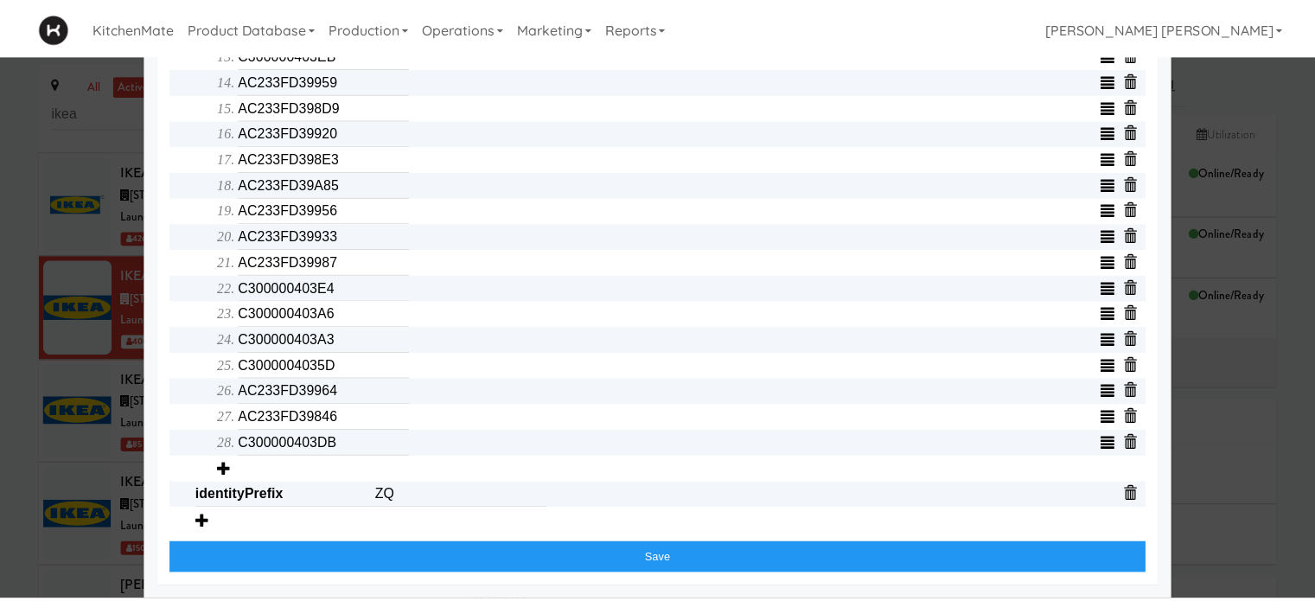
scroll to position [993, 0]
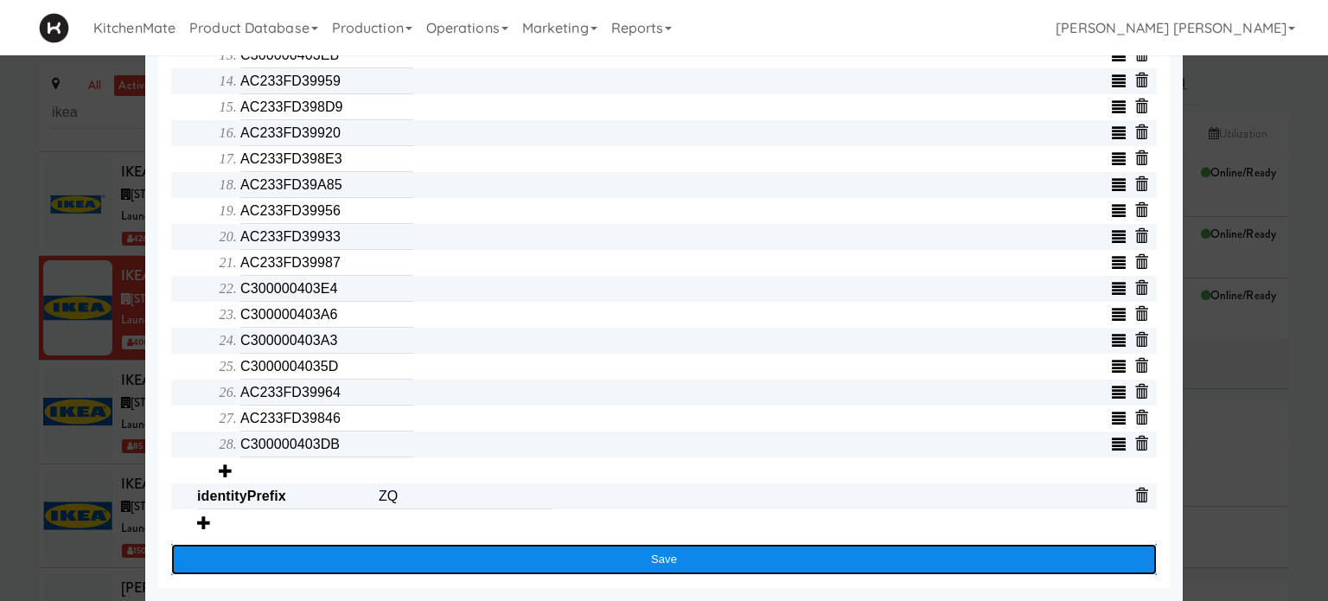
click at [446, 572] on button "Save" at bounding box center [663, 559] width 985 height 31
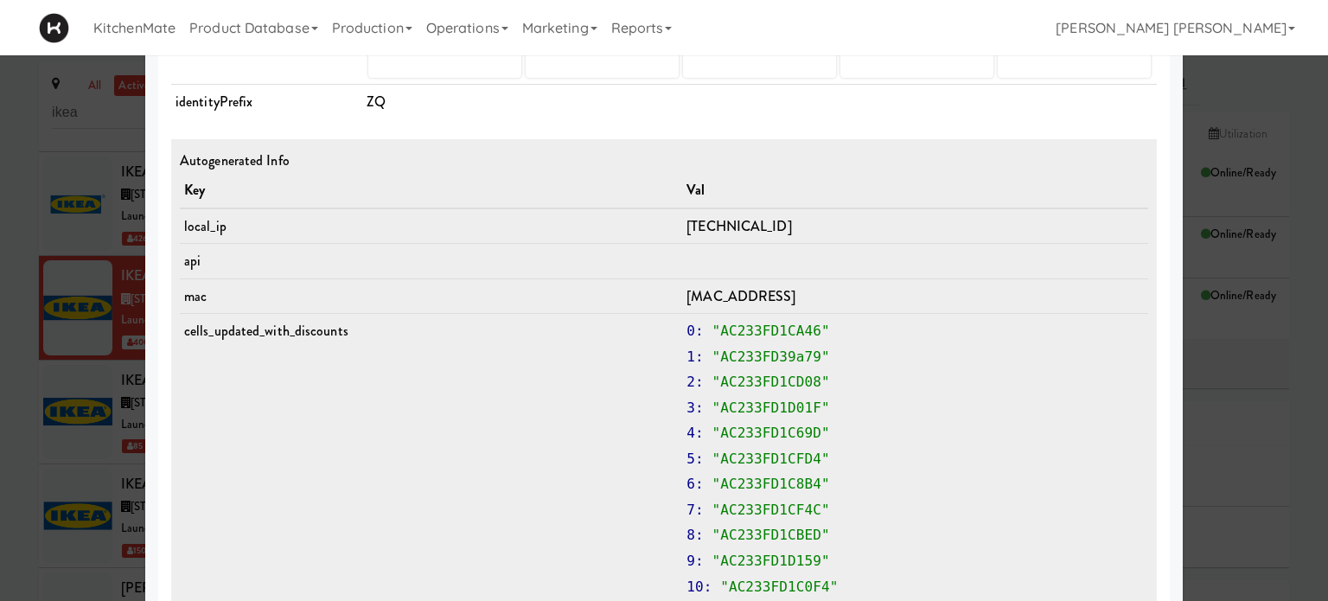
click at [0, 426] on div at bounding box center [664, 300] width 1328 height 601
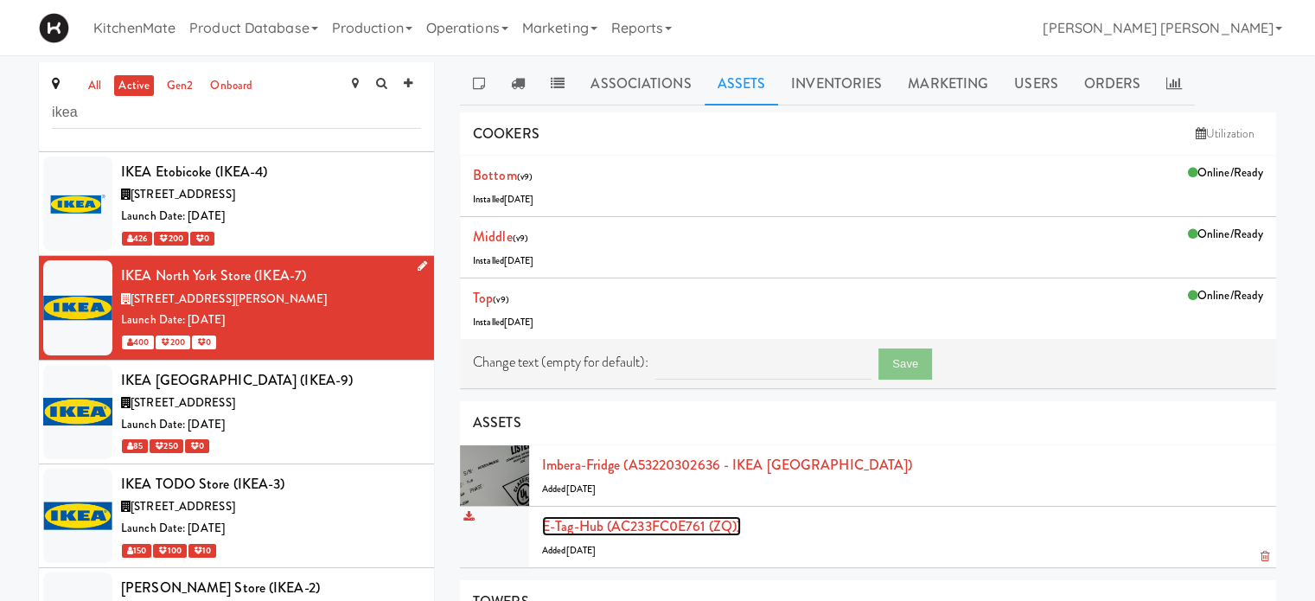
click at [620, 519] on link "E-tag-hub (AC233FC0E761 (ZQ))" at bounding box center [641, 526] width 199 height 20
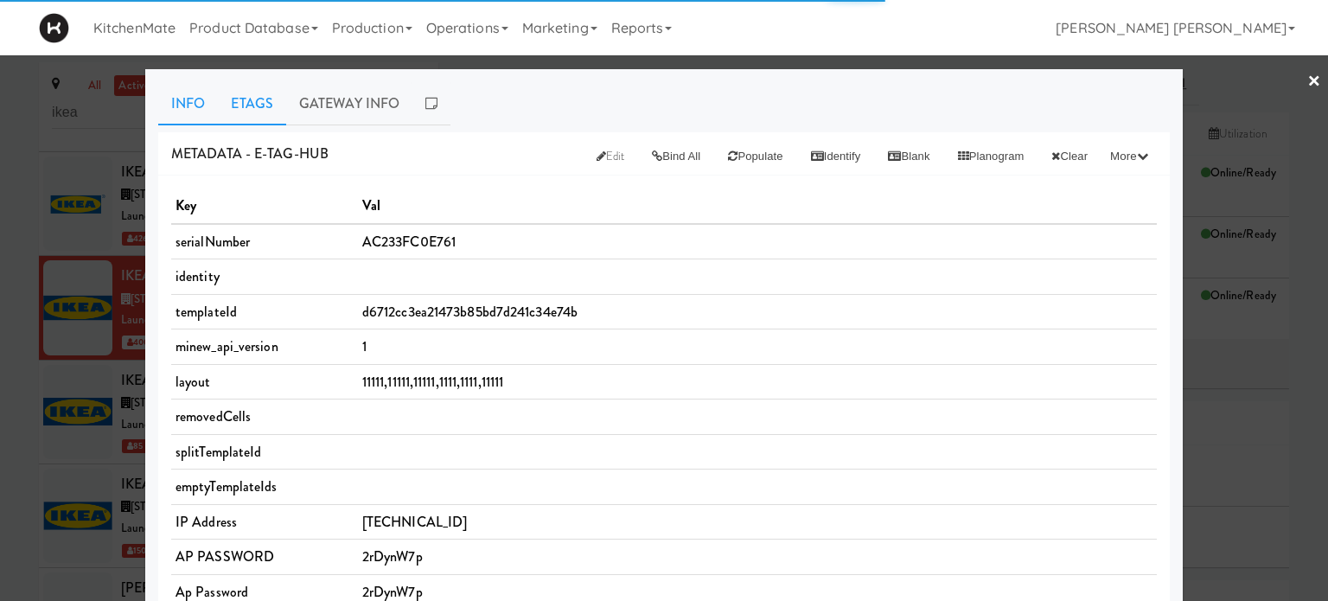
click at [245, 114] on link "Etags" at bounding box center [252, 103] width 68 height 43
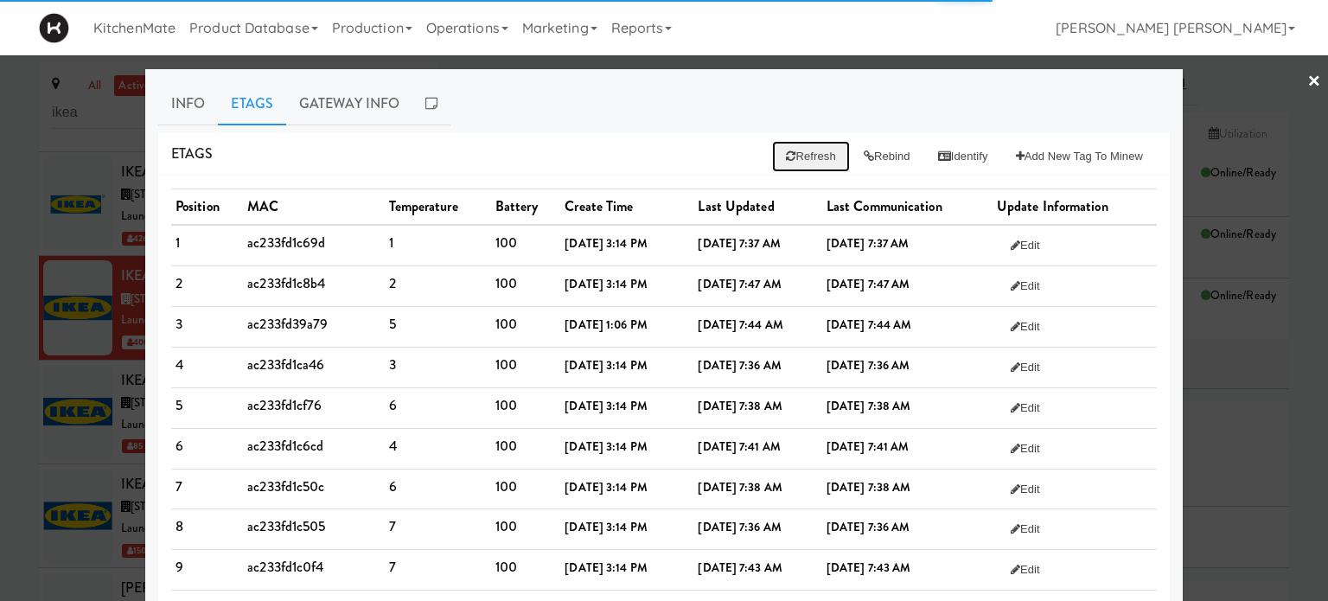
click at [786, 156] on icon at bounding box center [791, 155] width 10 height 11
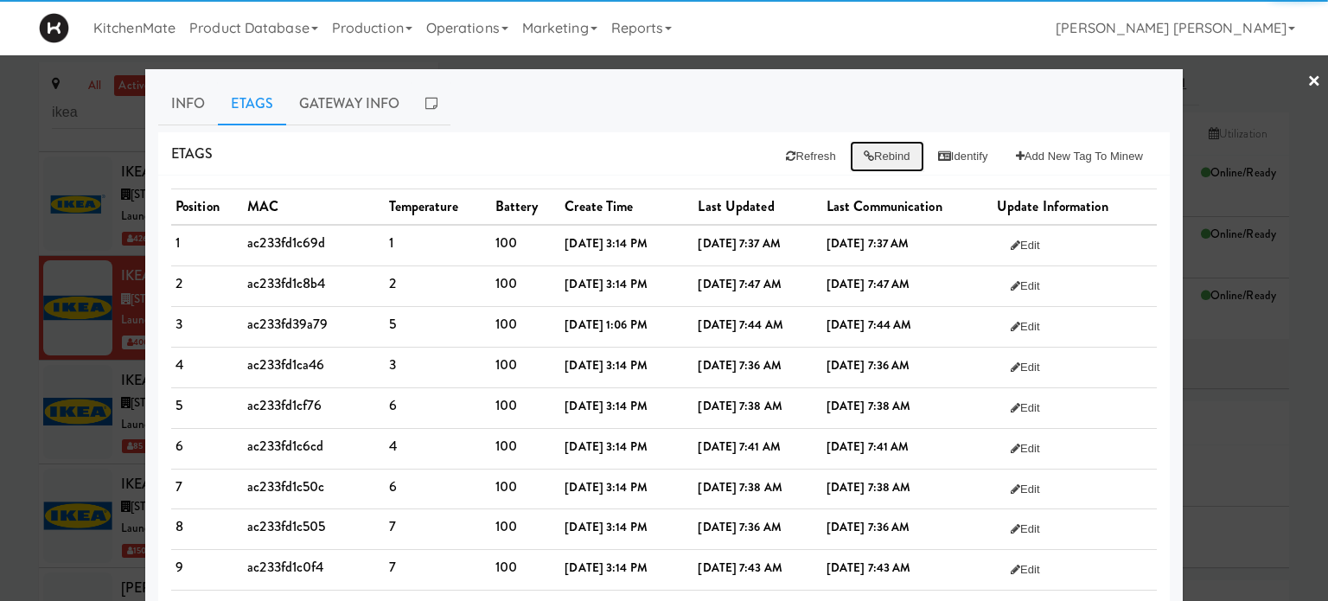
click at [872, 150] on button "Rebind" at bounding box center [887, 156] width 74 height 31
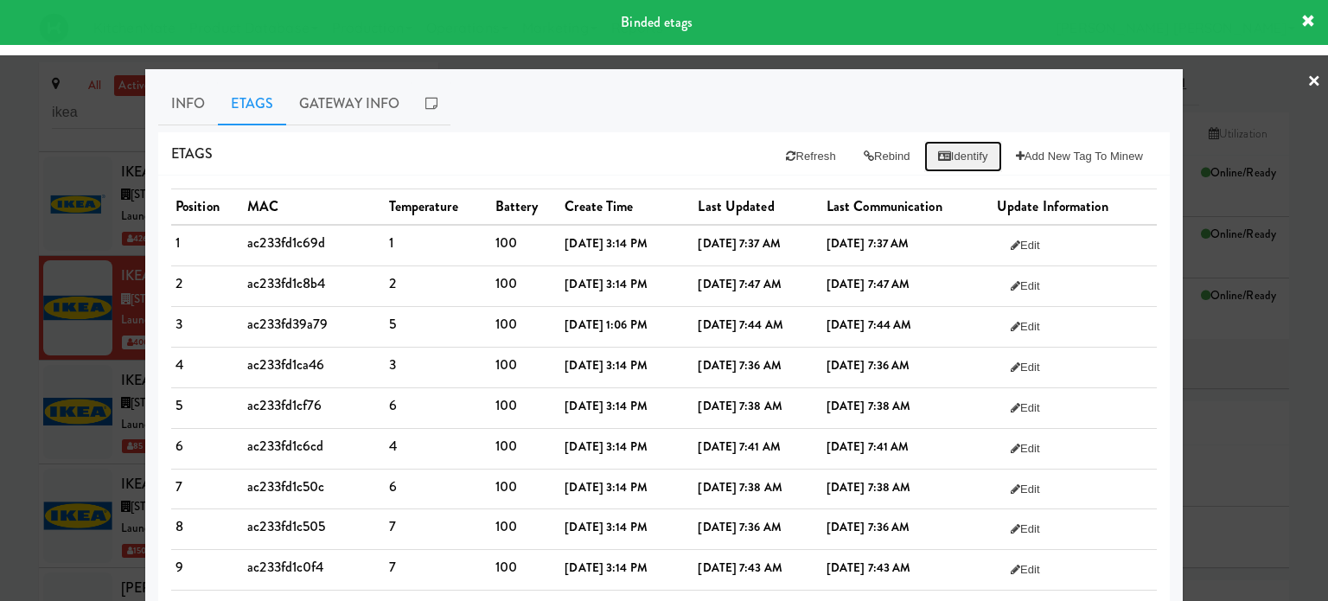
click at [938, 153] on icon at bounding box center [944, 155] width 13 height 11
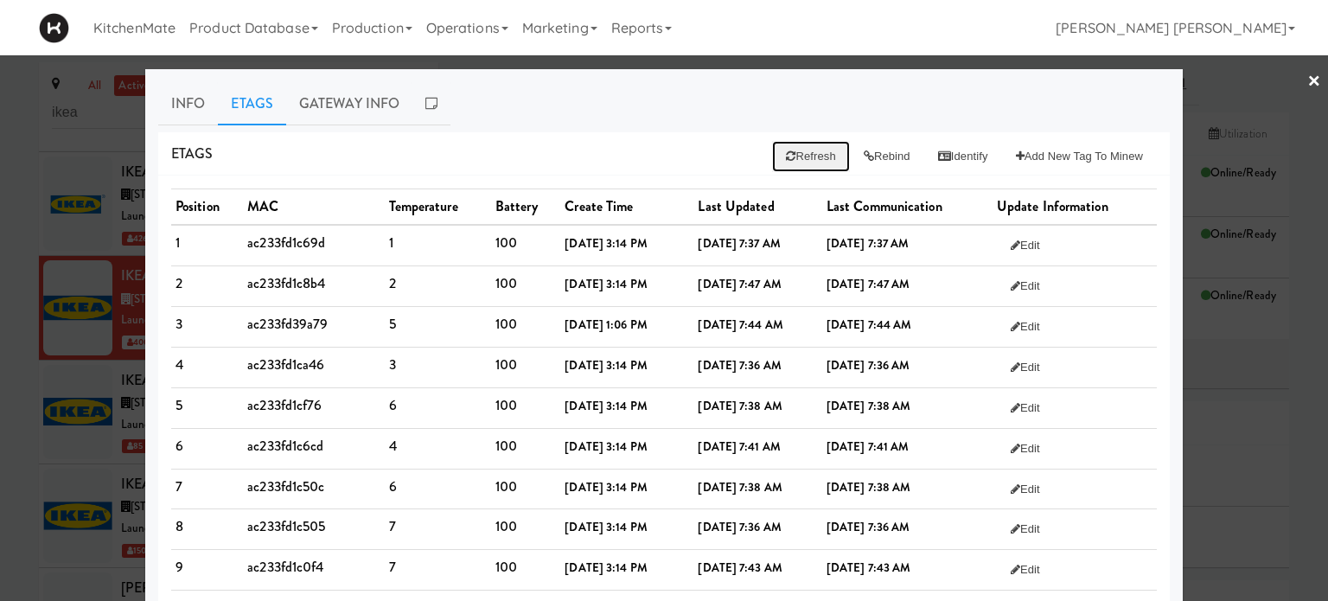
click at [799, 152] on button "Refresh" at bounding box center [810, 156] width 77 height 31
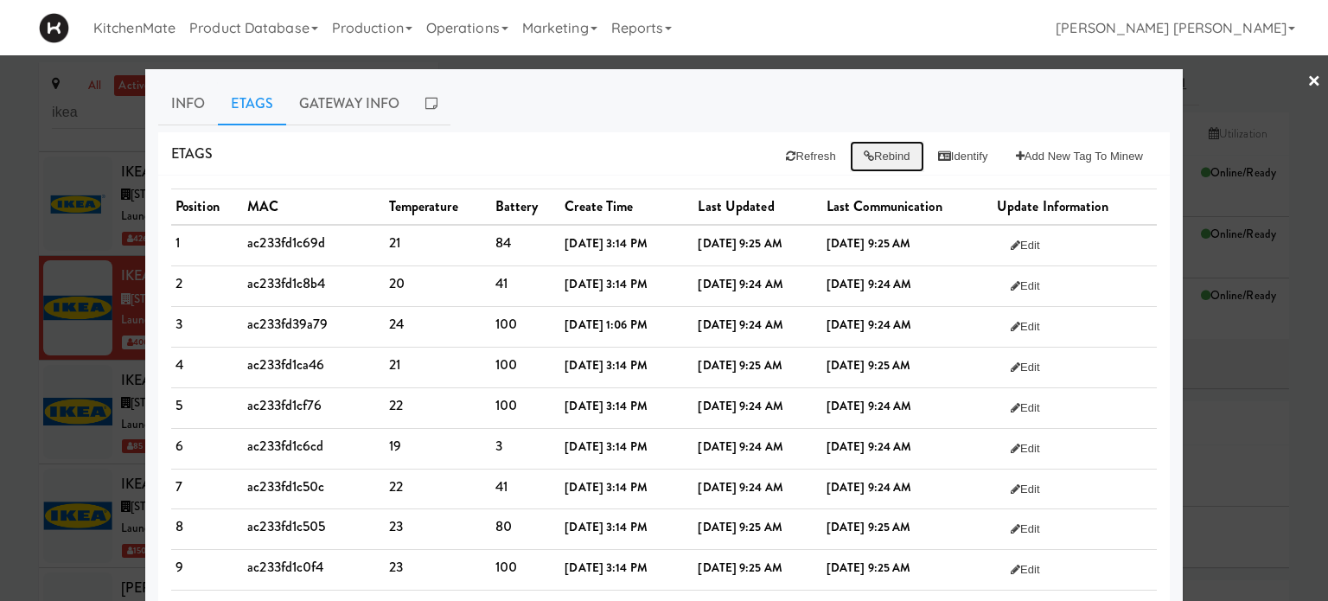
click at [870, 158] on button "Rebind" at bounding box center [887, 156] width 74 height 31
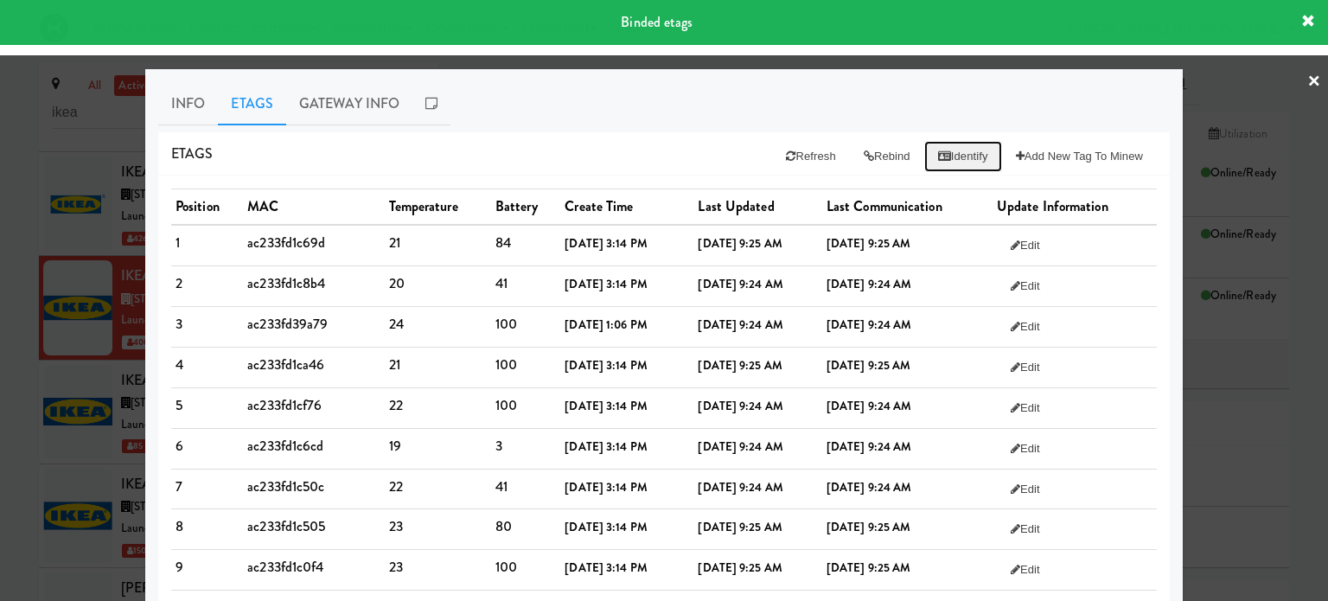
click at [944, 150] on button "Identify" at bounding box center [963, 156] width 78 height 31
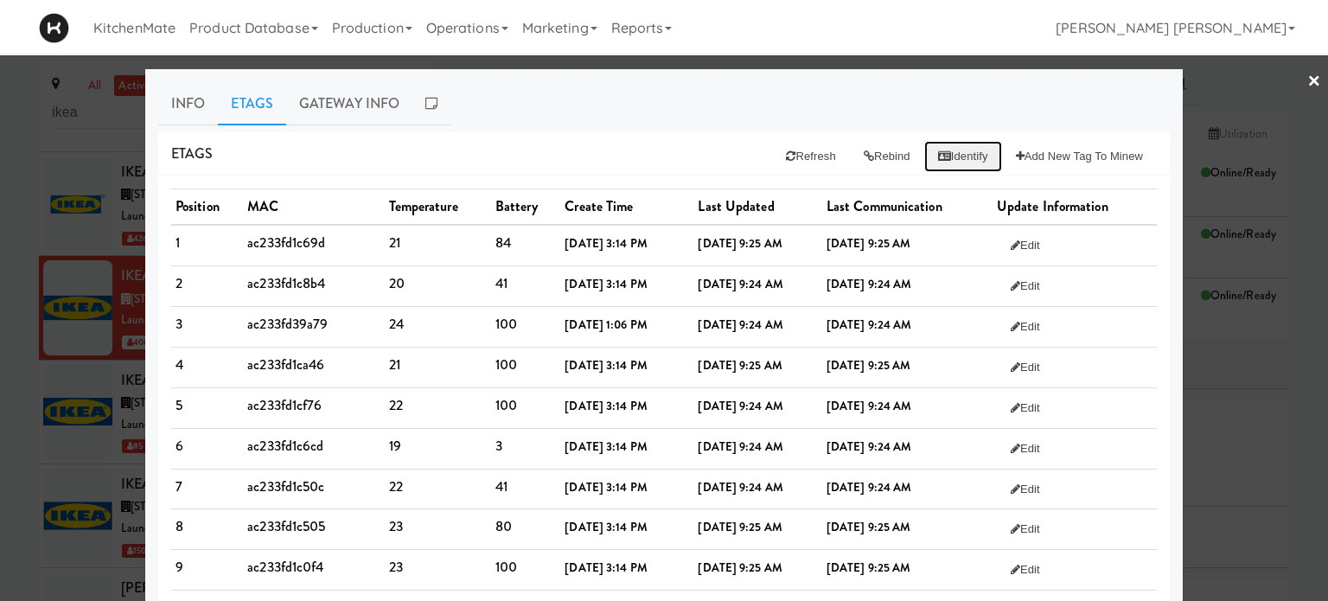
click at [944, 150] on button "Identify" at bounding box center [963, 156] width 78 height 31
click at [863, 158] on icon at bounding box center [868, 155] width 10 height 11
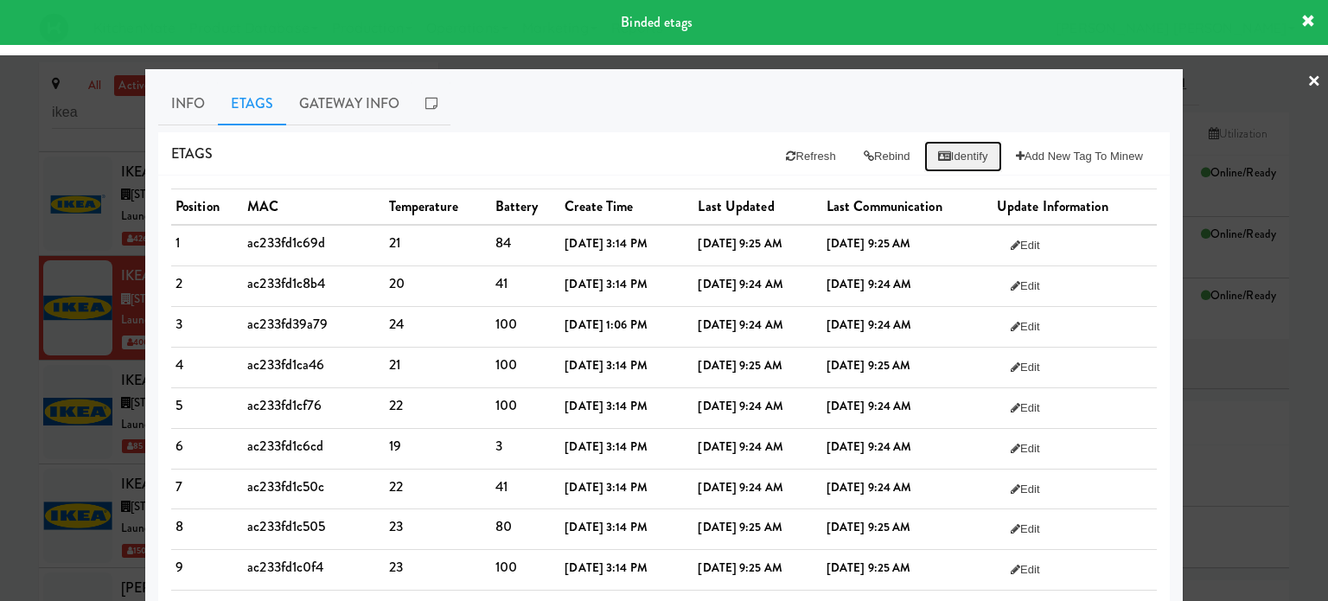
click at [949, 162] on button "Identify" at bounding box center [963, 156] width 78 height 31
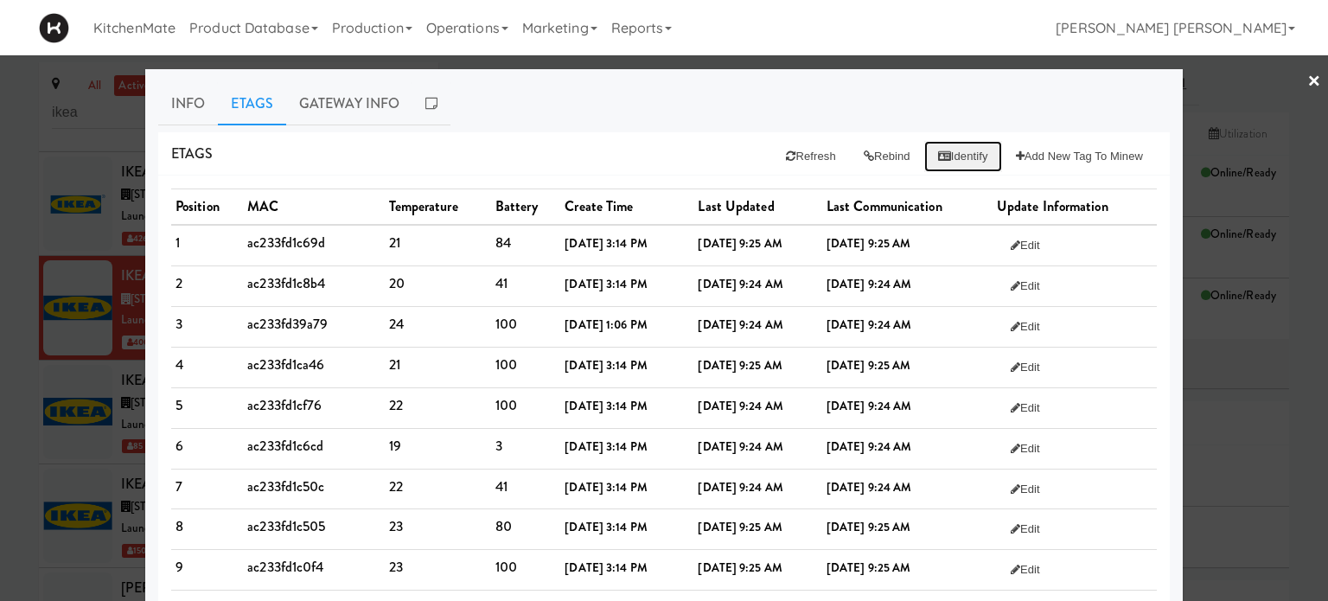
click at [949, 162] on button "Identify" at bounding box center [963, 156] width 78 height 31
click at [757, 106] on ul "Info Etags Gateway Info" at bounding box center [663, 103] width 1011 height 43
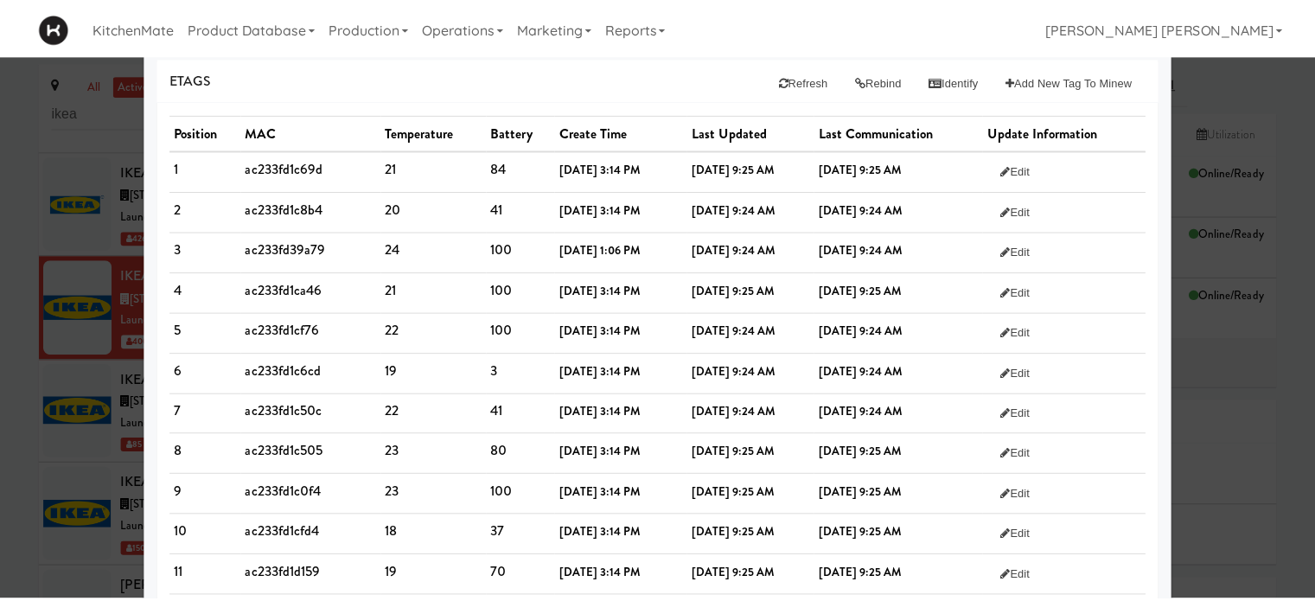
scroll to position [40, 0]
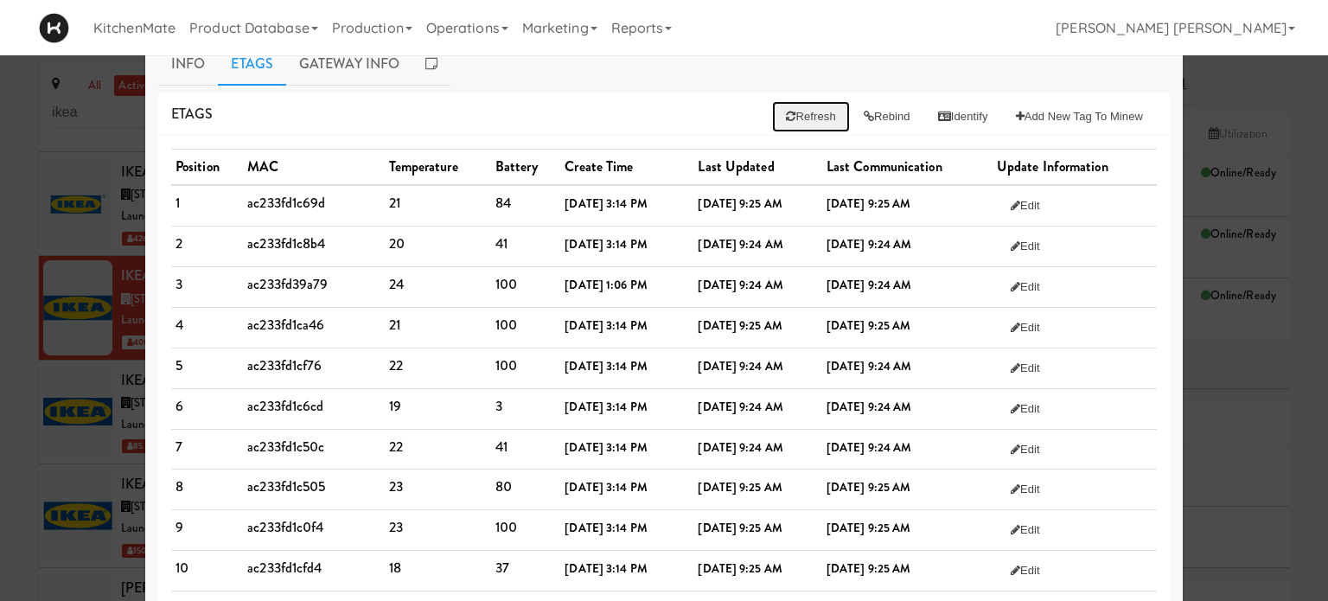
click at [786, 111] on icon at bounding box center [791, 116] width 10 height 11
click at [870, 115] on button "Rebind" at bounding box center [887, 116] width 74 height 31
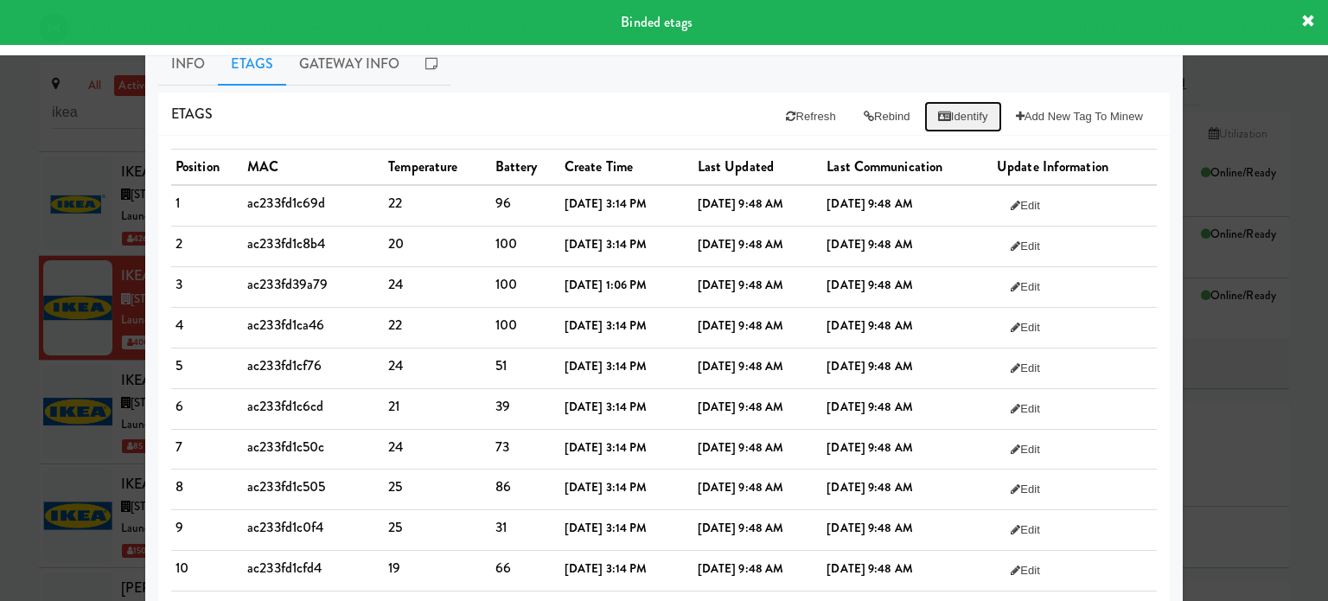
click at [944, 113] on button "Identify" at bounding box center [963, 116] width 78 height 31
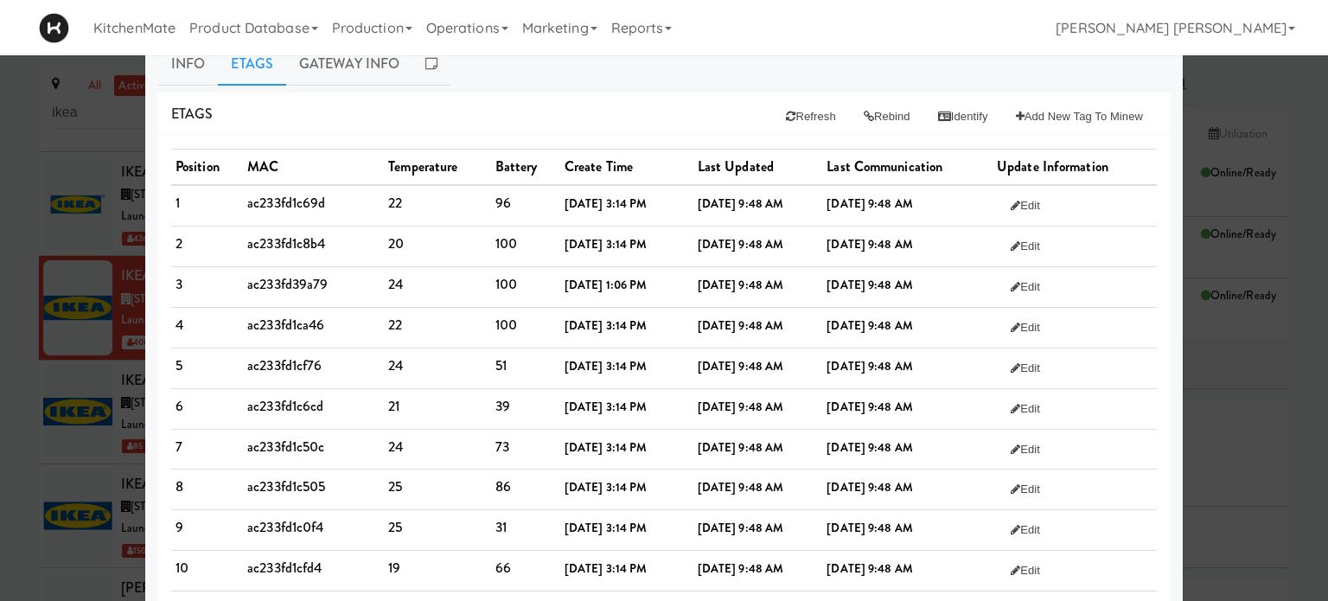
click at [0, 322] on div at bounding box center [664, 300] width 1328 height 601
